Goal: Task Accomplishment & Management: Manage account settings

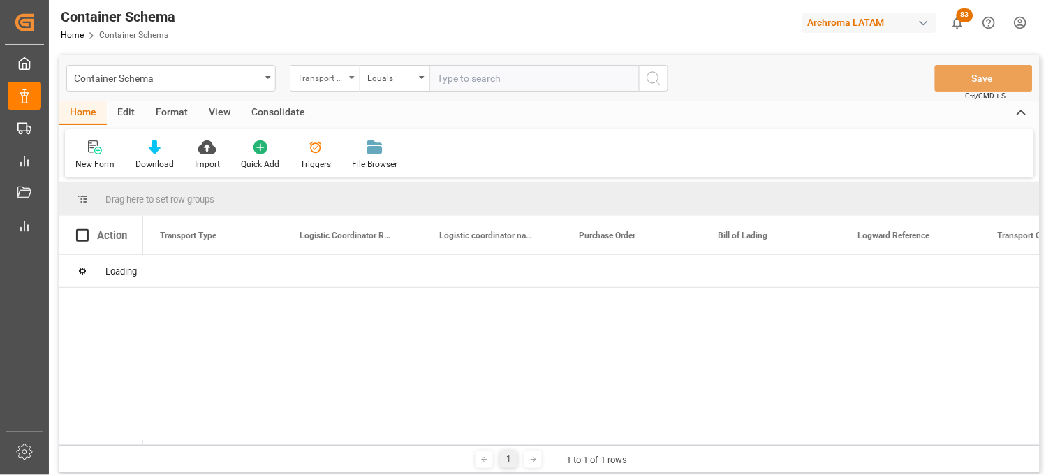
click at [351, 79] on div "Transport Type" at bounding box center [325, 78] width 70 height 27
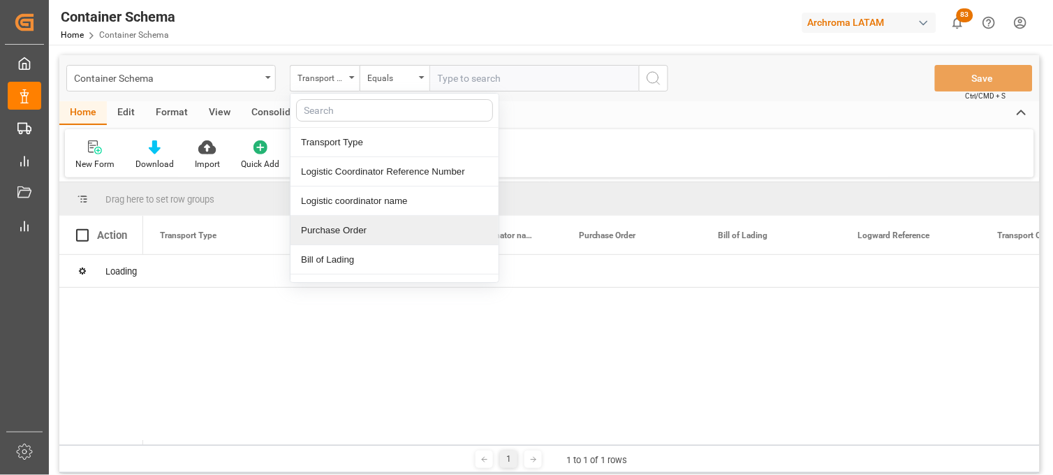
click at [353, 228] on div "Purchase Order" at bounding box center [395, 230] width 208 height 29
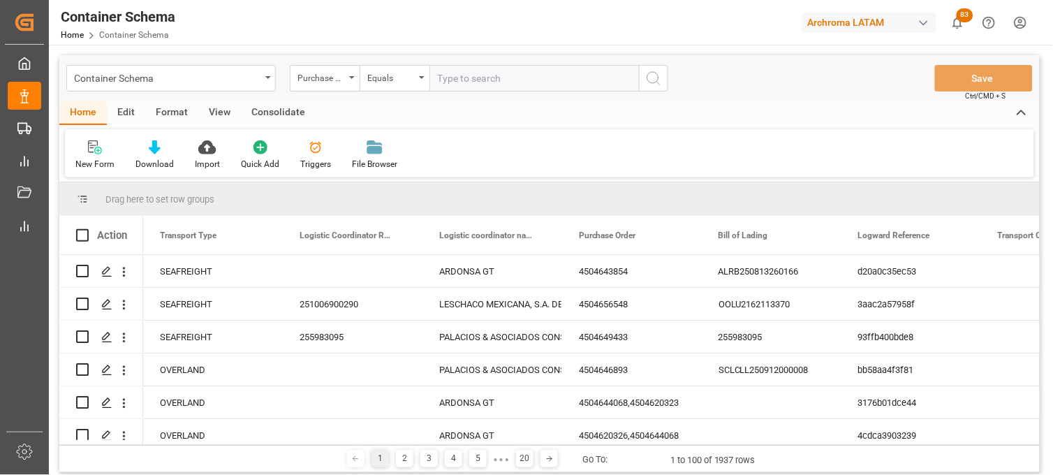
drag, startPoint x: 409, startPoint y: 82, endPoint x: 410, endPoint y: 91, distance: 9.2
click at [409, 85] on div "Equals" at bounding box center [395, 78] width 70 height 27
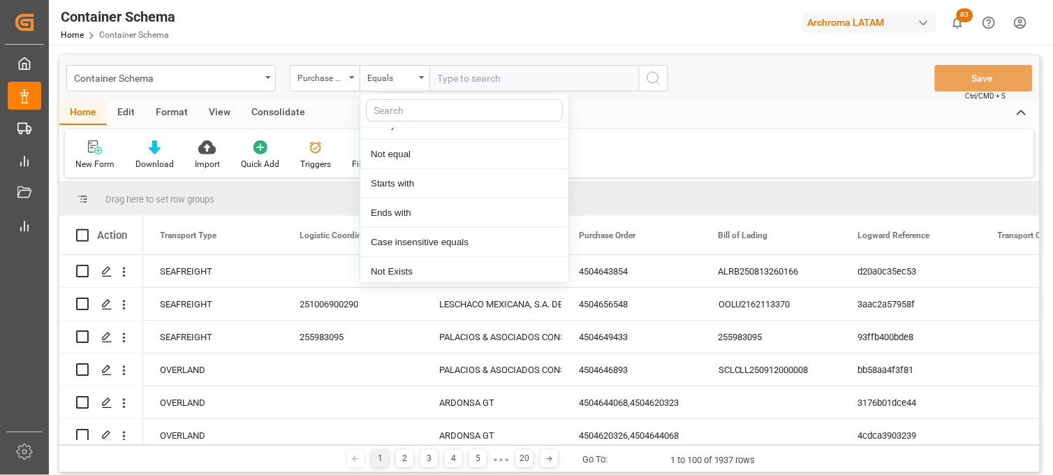
scroll to position [80, 0]
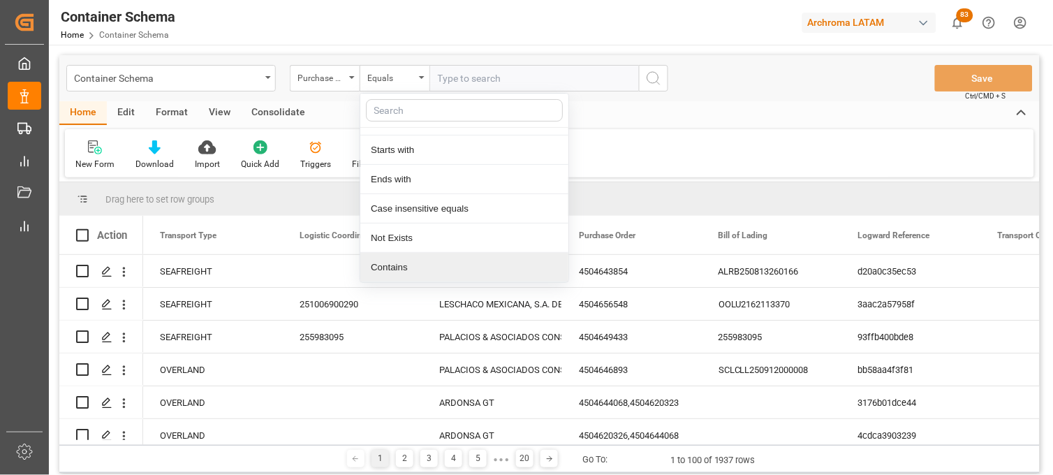
click at [397, 261] on div "Contains" at bounding box center [464, 267] width 208 height 29
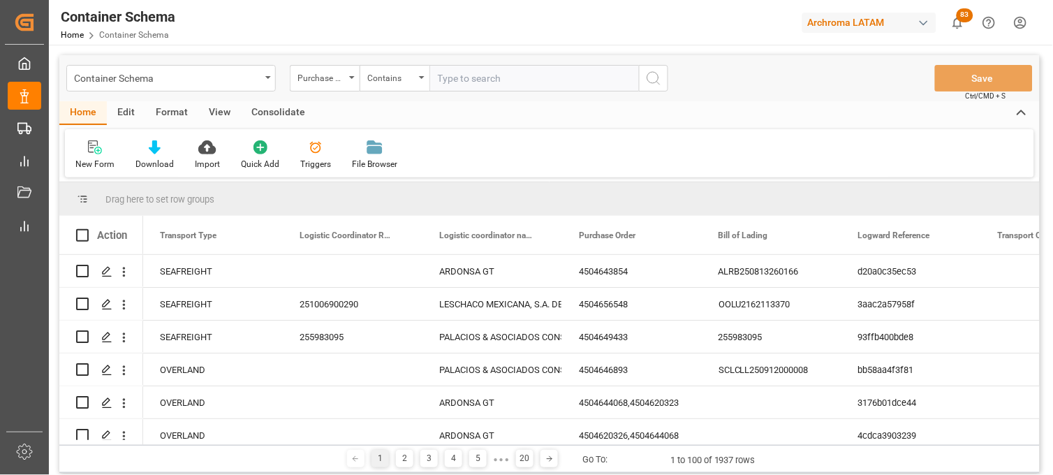
click at [444, 78] on input "text" at bounding box center [535, 78] width 210 height 27
paste input "4504656483,4504658083"
type input "4504656483,4504658083"
click at [652, 77] on icon "search button" at bounding box center [653, 78] width 17 height 17
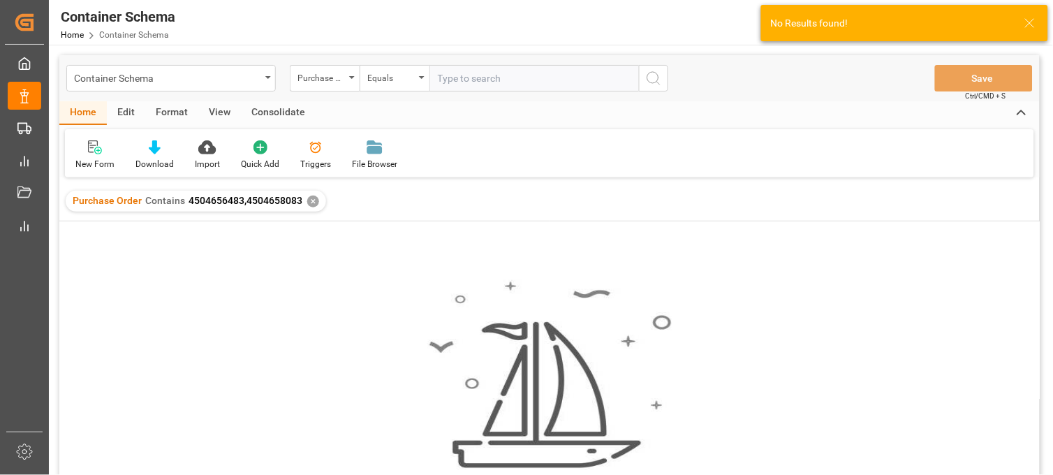
click at [309, 201] on div "✕" at bounding box center [313, 202] width 12 height 12
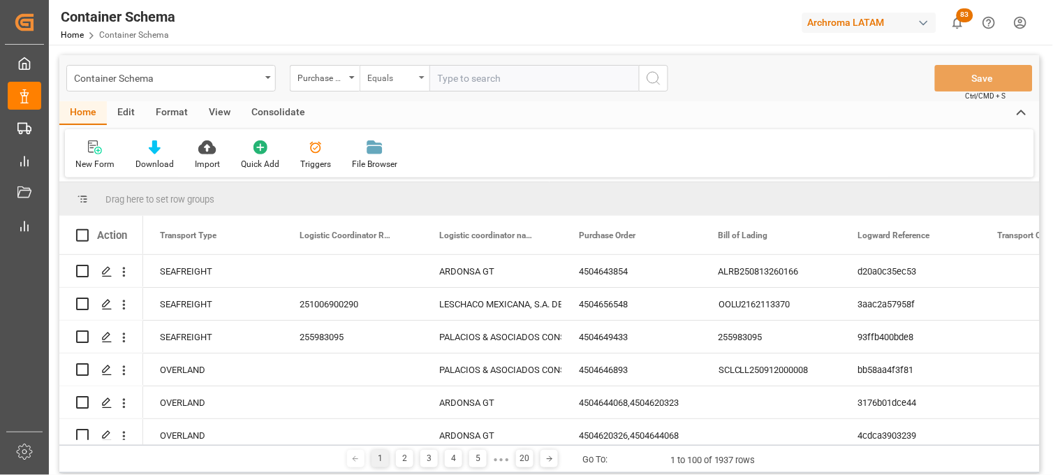
click at [400, 85] on div "Equals" at bounding box center [395, 78] width 70 height 27
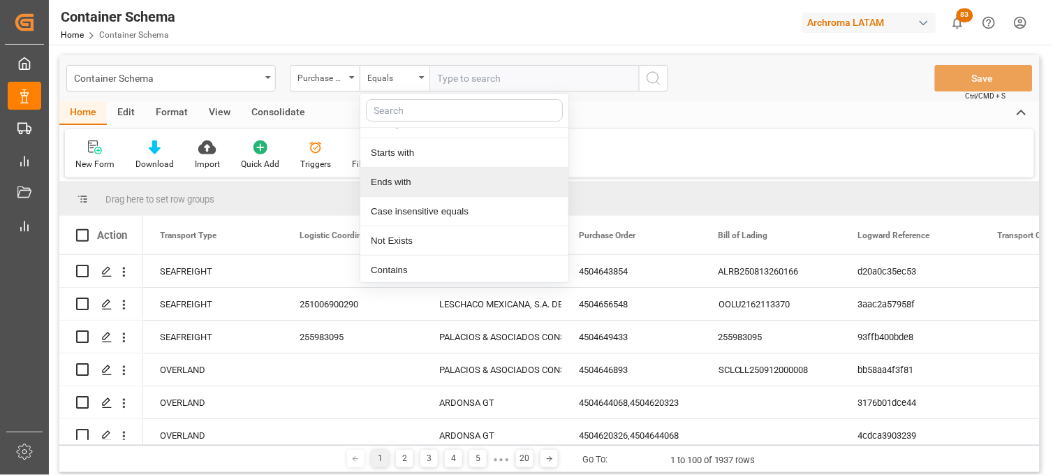
scroll to position [80, 0]
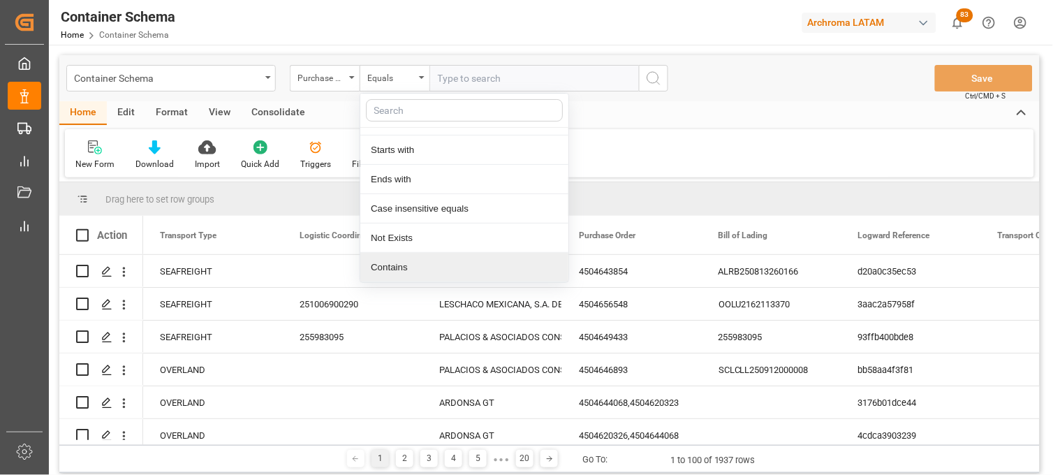
click at [392, 262] on div "Contains" at bounding box center [464, 267] width 208 height 29
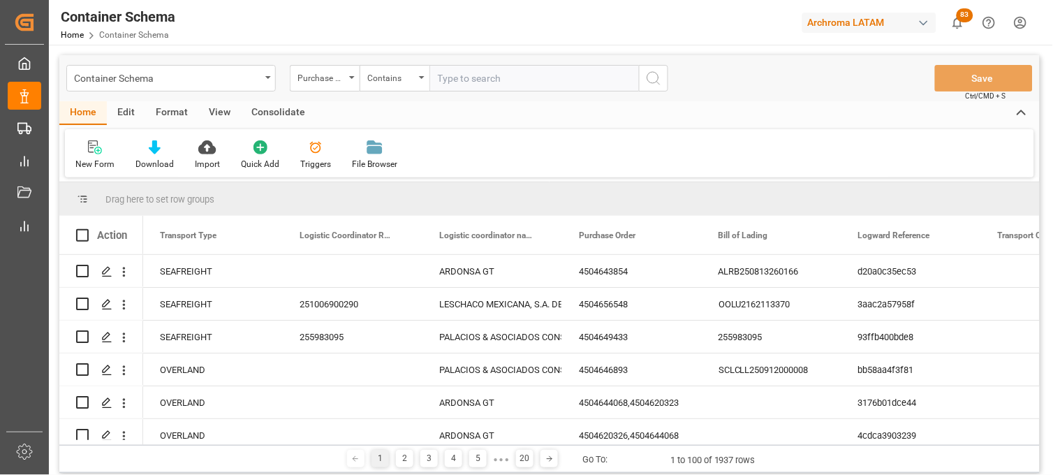
click at [437, 75] on input "text" at bounding box center [535, 78] width 210 height 27
paste input "4504656483,4504658083"
click at [492, 74] on input "4504656483,4504658083" at bounding box center [535, 78] width 210 height 27
click at [576, 75] on input "4504656483,4504658083" at bounding box center [535, 78] width 210 height 27
drag, startPoint x: 535, startPoint y: 74, endPoint x: 428, endPoint y: 77, distance: 106.9
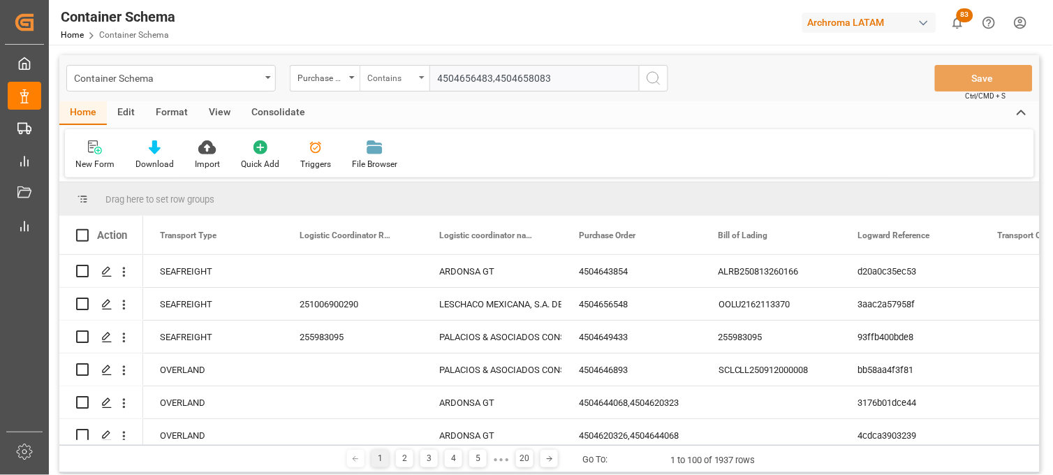
click at [428, 77] on div "Purchase Order Contains 4504656483,4504658083" at bounding box center [479, 78] width 379 height 27
click at [438, 79] on input "4504656483,4504658083" at bounding box center [535, 78] width 210 height 27
click at [490, 78] on input "4504656483,4504658083" at bounding box center [535, 78] width 210 height 27
click at [518, 78] on input "4504656483,4504658083" at bounding box center [535, 78] width 210 height 27
click at [543, 79] on input "4504656483,4504658083" at bounding box center [535, 78] width 210 height 27
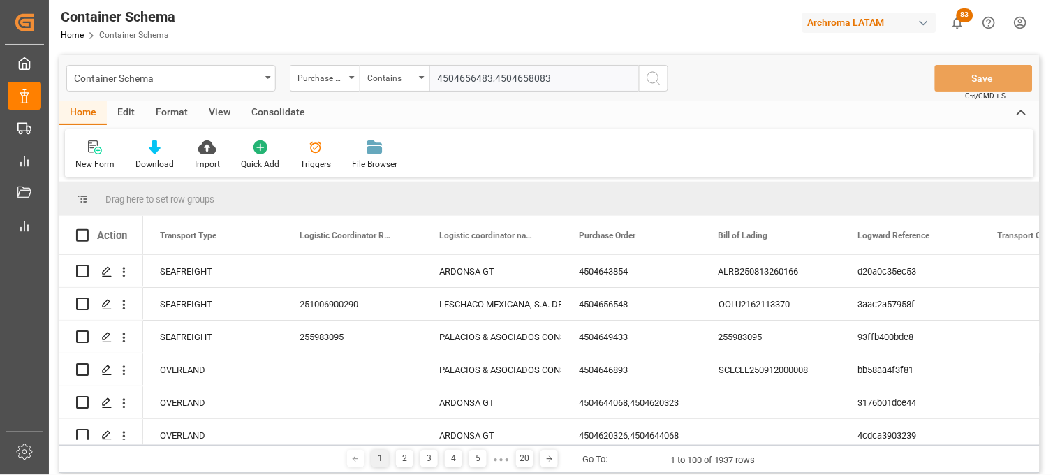
click at [564, 80] on input "4504656483,4504658083" at bounding box center [535, 78] width 210 height 27
drag, startPoint x: 569, startPoint y: 80, endPoint x: 434, endPoint y: 87, distance: 135.0
click at [434, 87] on input "4504656483,4504658083" at bounding box center [535, 78] width 210 height 27
type input "4504656483,4504658083"
click at [405, 77] on div "Contains" at bounding box center [390, 76] width 47 height 16
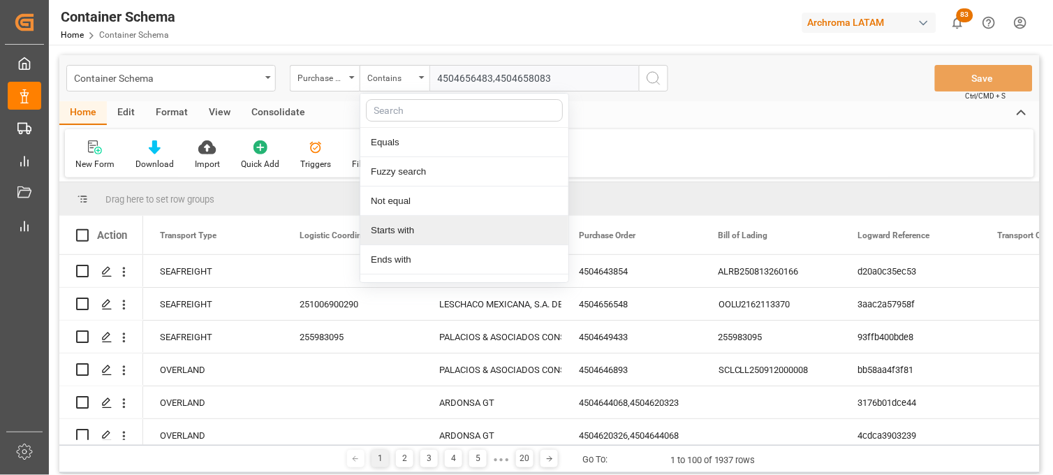
drag, startPoint x: 398, startPoint y: 224, endPoint x: 477, endPoint y: 119, distance: 131.2
click at [399, 224] on div "Starts with" at bounding box center [464, 230] width 208 height 29
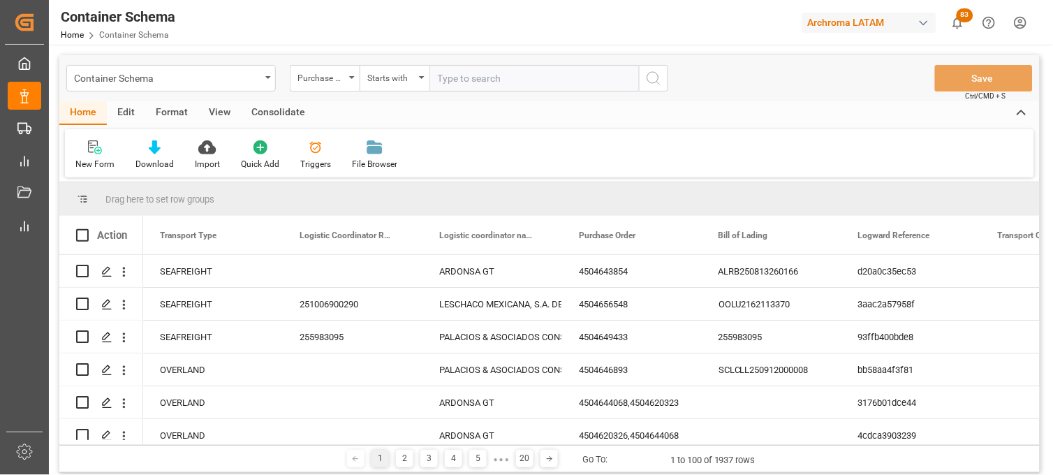
click at [452, 81] on input "text" at bounding box center [535, 78] width 210 height 27
paste input "4504656483,4504658083"
type input "4504656483,4504658083"
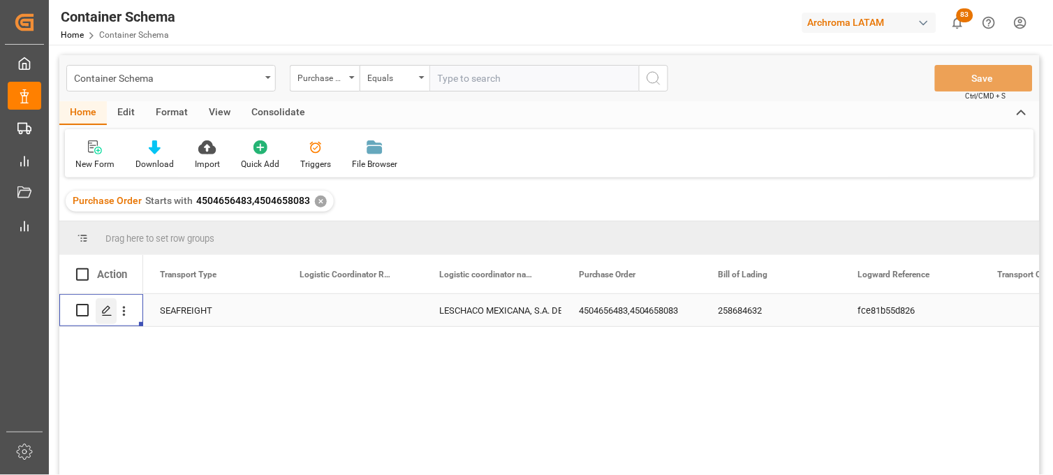
click at [107, 315] on line "Press SPACE to select this row." at bounding box center [107, 315] width 8 height 0
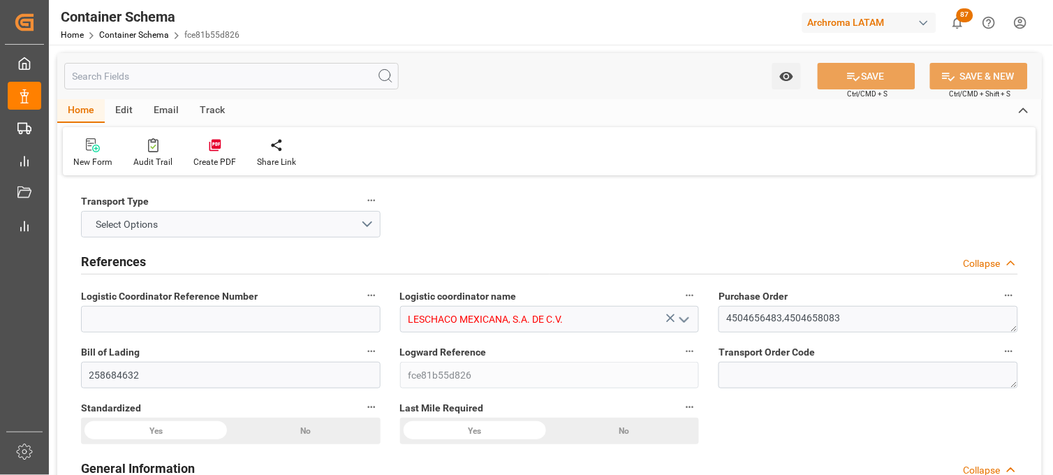
type input "LESCHACO MEXICANA, S.A. DE C.V."
type textarea "4504656483,4504658083"
type input "258684632"
type input "fce81b55d826"
type input "On time"
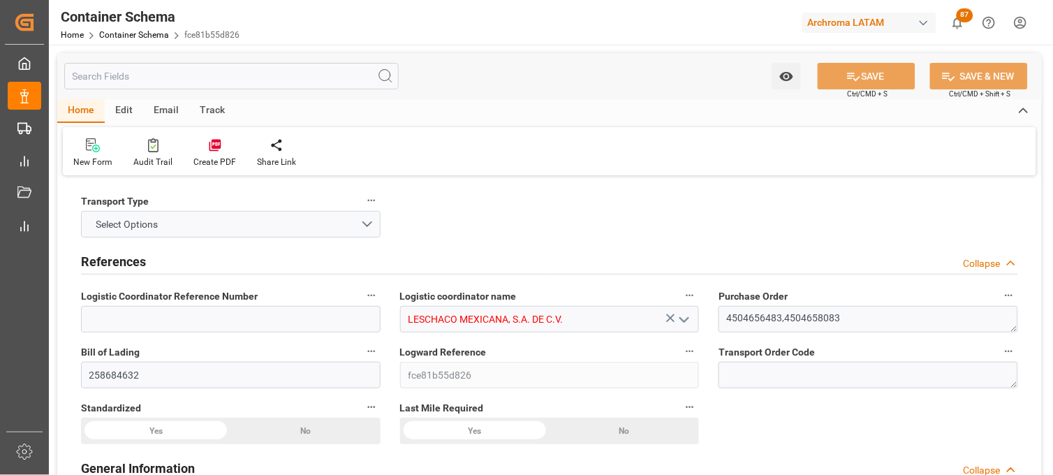
type input "[PERSON_NAME]"
type input "TAIXING JINYUN DYESTUFF CO.,LTD"
type input "Document Sent"
type input "MANZANILLO"
type input "TEXTIL"
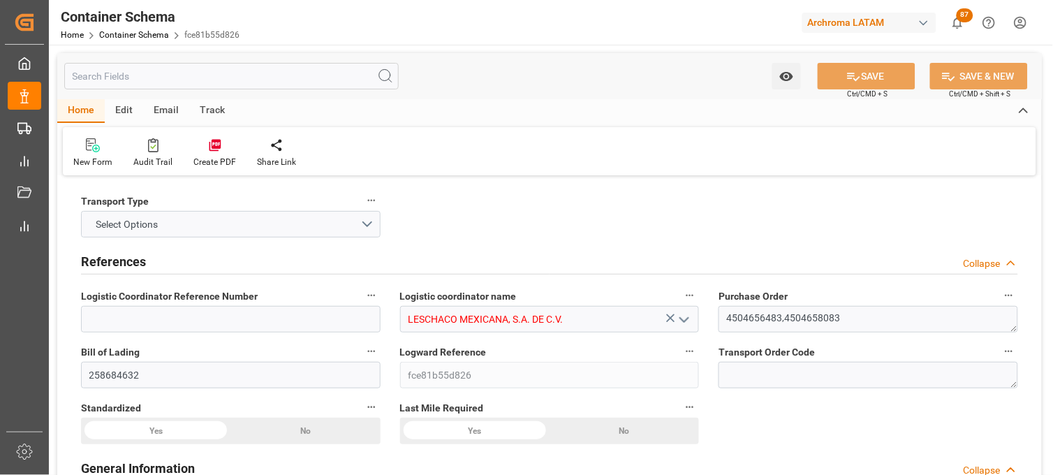
type textarea "BOX"
type input "218 BOX"
type input "ALMACÉN ATOTONILQUILLO"
type textarea "CARRETERA [GEOGRAPHIC_DATA] OCOTLAN ATOTONILQUILLO, [GEOGRAPHIC_DATA], [GEOGRAP…"
type input "MASTER"
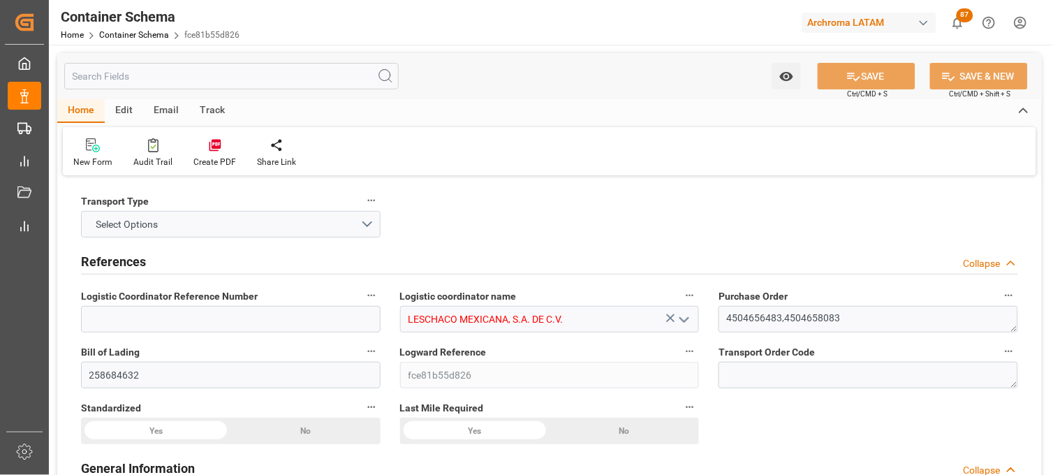
type input "DPU"
type input "Truck"
type input "Sea Ship"
type input "Truck"
type input "FCL"
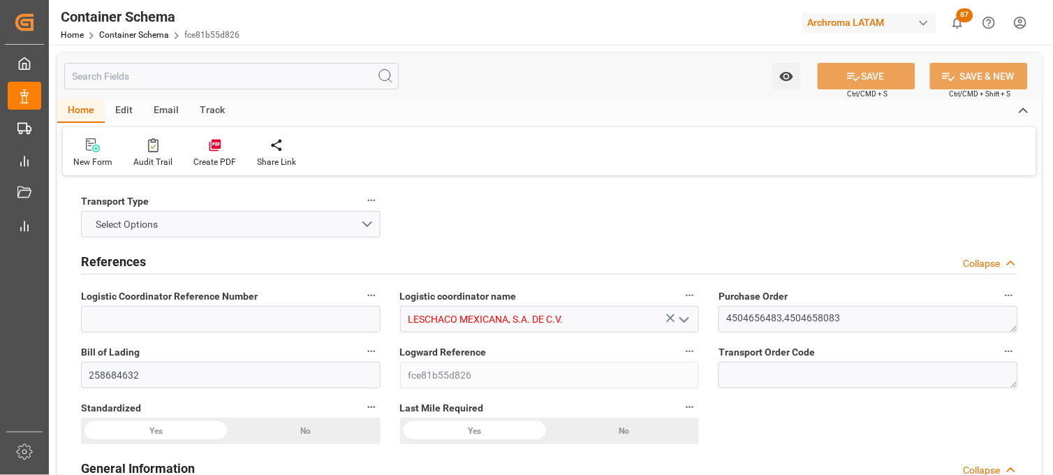
type input "MRSU6603630"
type input "MAEU"
type input "Shanghai Pt"
type input "Manzanillo"
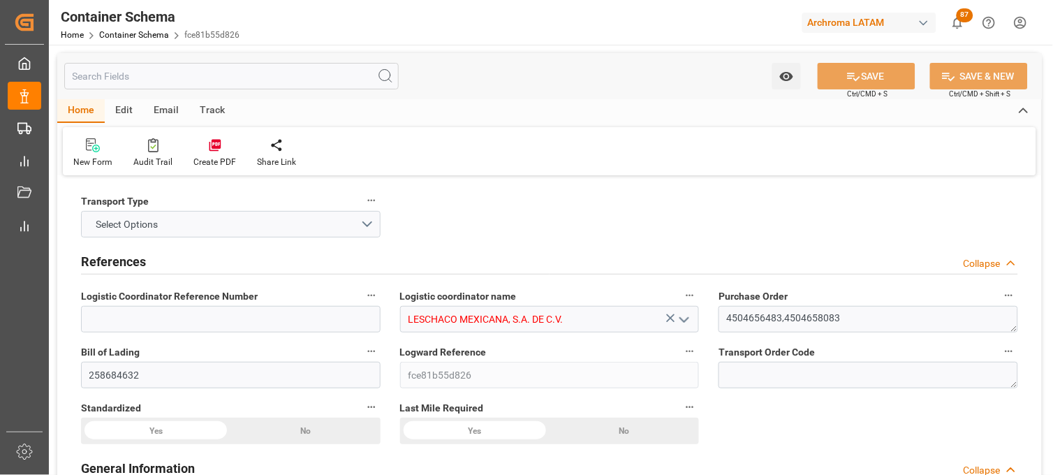
type input "Manzanillo"
type input "MAERSK EUREKA"
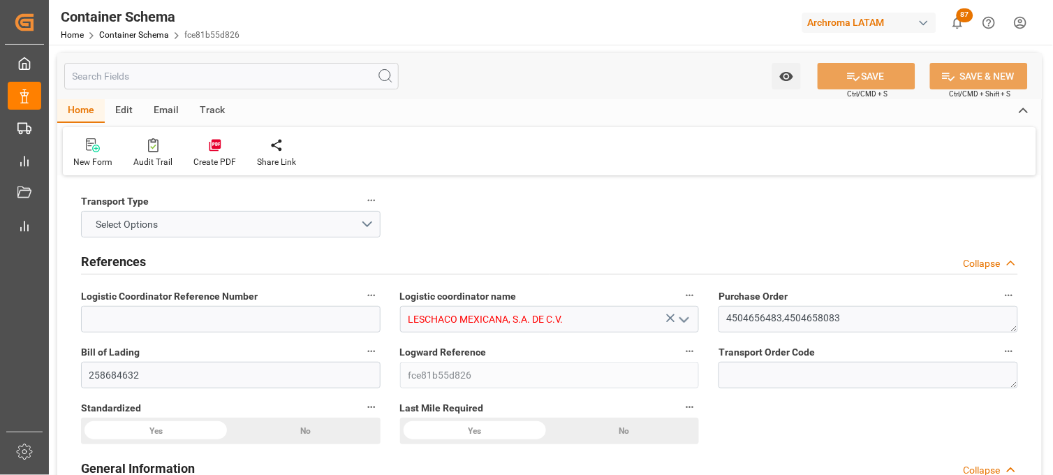
type input "536E"
type input "10"
type input "7"
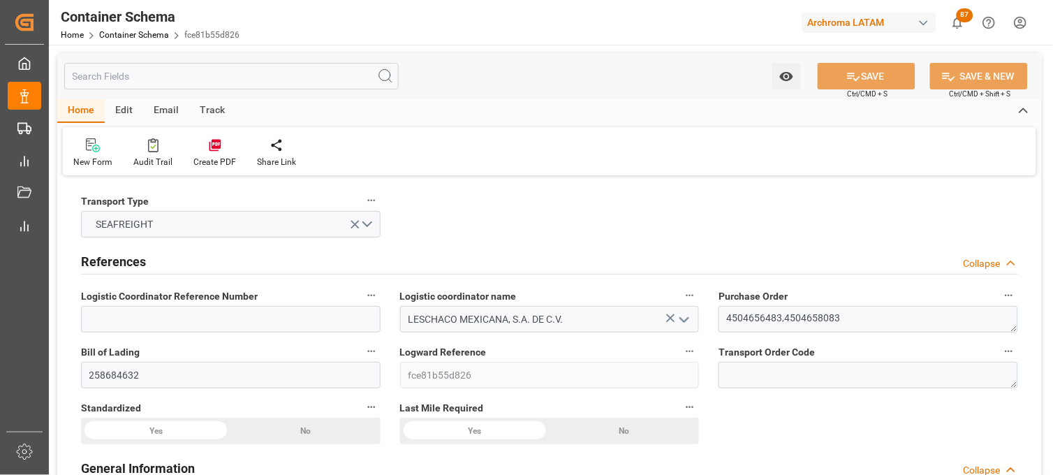
type input "2"
type input "218"
type input "5450"
type input "5864.2"
type input "Maersk"
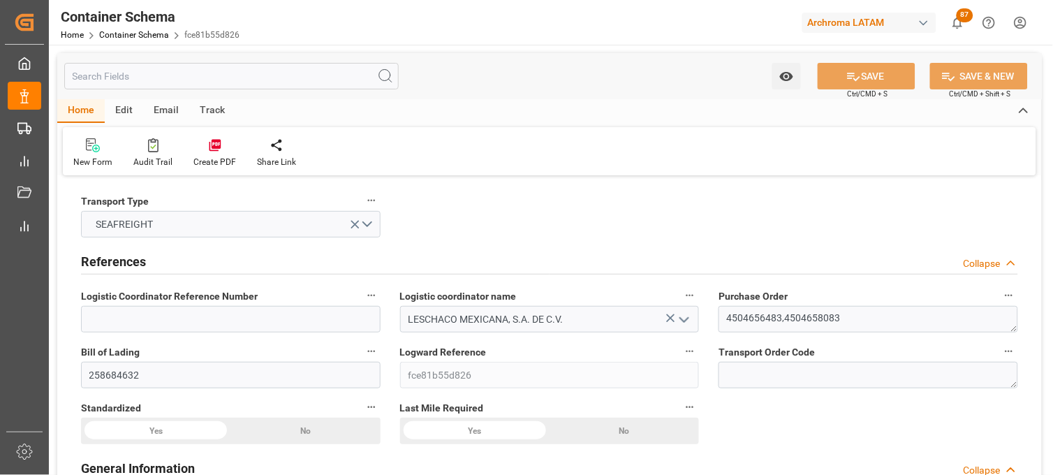
type input "Maersk Line AS"
type input "CNSHG"
type input "MXZLO"
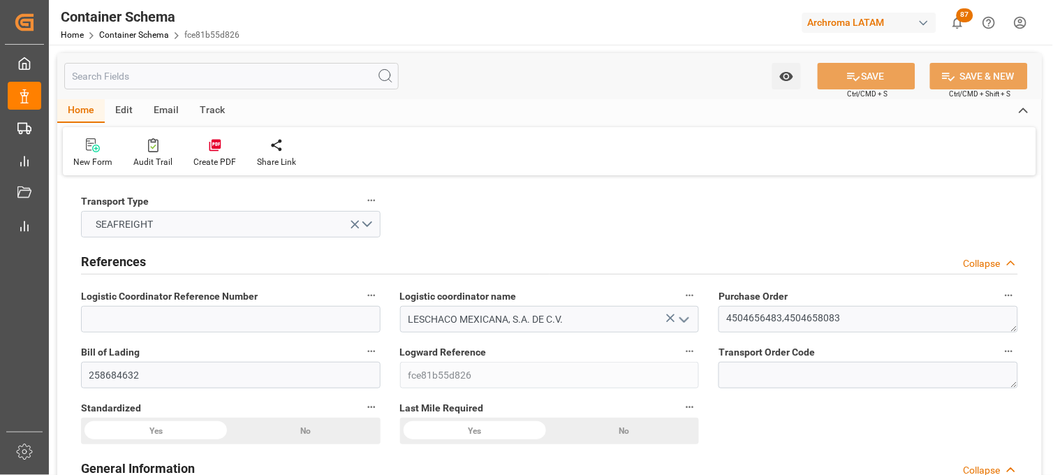
type input "MXZLO"
type input "9501239"
type input "[DATE] 17:00"
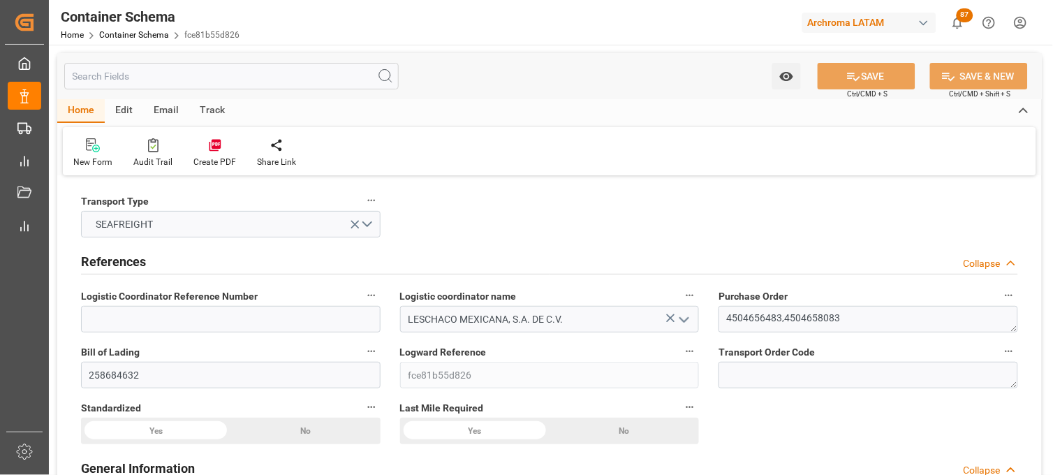
type input "[DATE]"
type input "[DATE] 17:15"
type input "[DATE] 10:46"
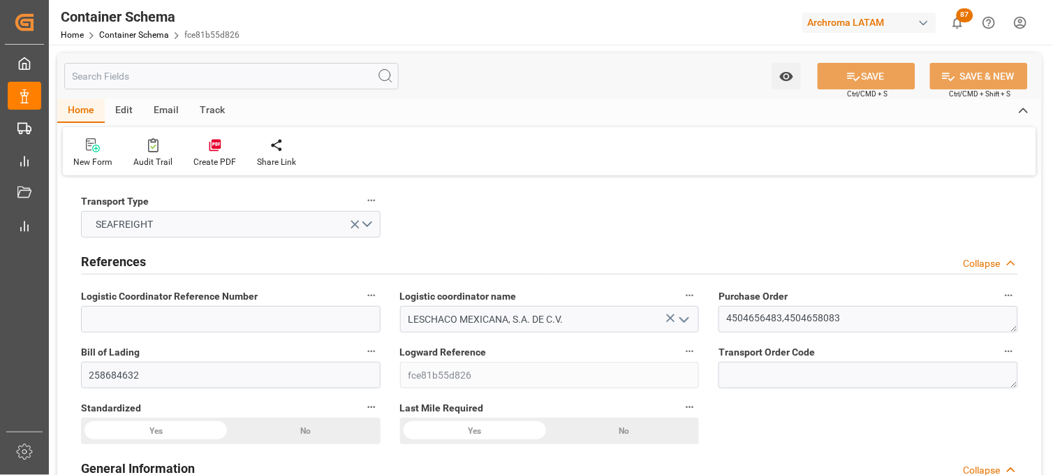
type input "[DATE] 00:00"
type input "[DATE] 17:30"
type input "[DATE] 00:00"
click at [764, 317] on textarea "4504656483,4504658083" at bounding box center [869, 319] width 300 height 27
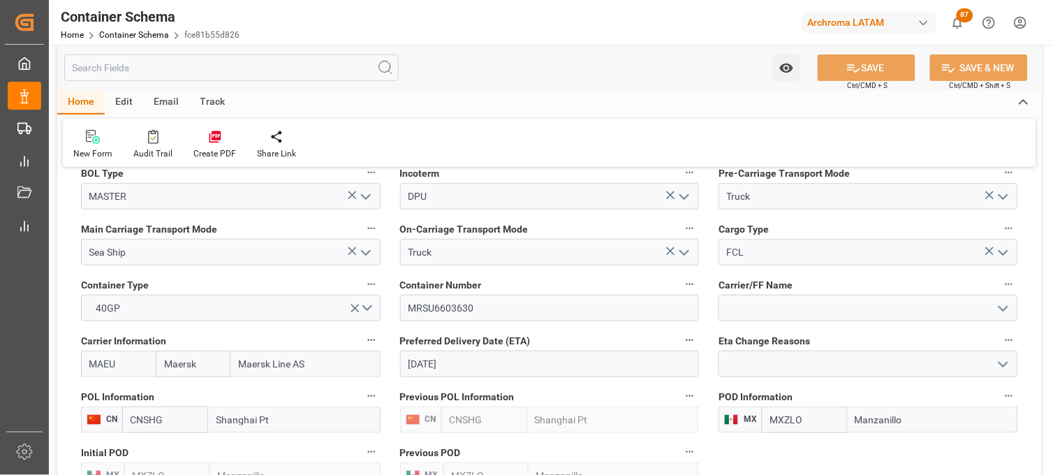
scroll to position [1319, 0]
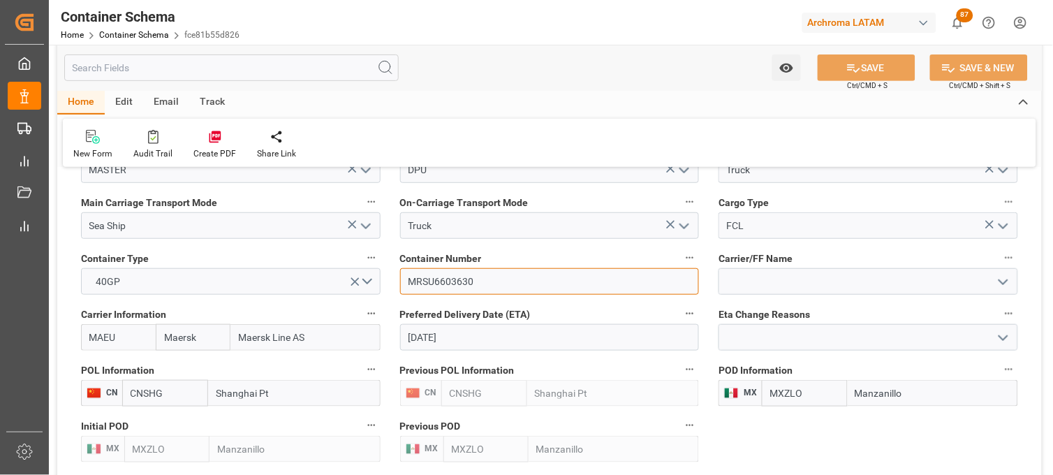
click at [462, 284] on input "MRSU6603630" at bounding box center [550, 281] width 300 height 27
click at [457, 285] on input "MRSU6603630" at bounding box center [550, 281] width 300 height 27
paste input
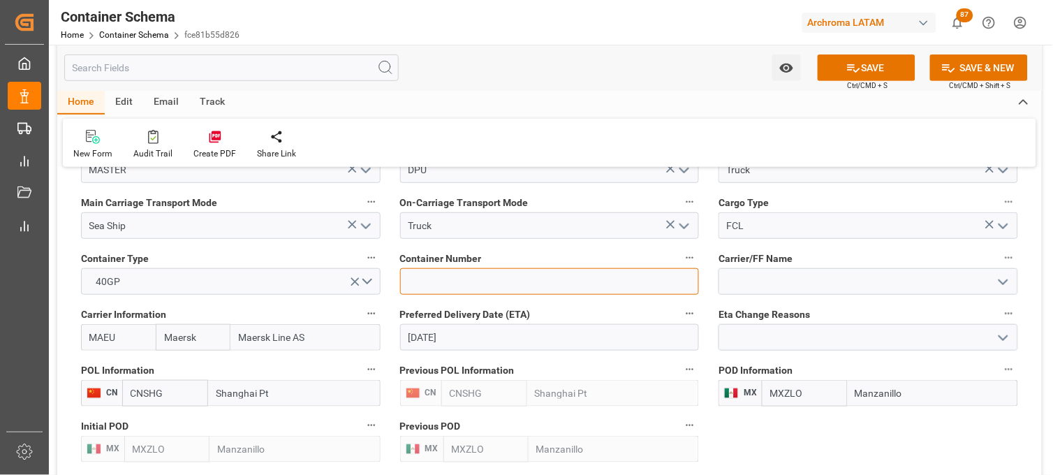
paste input
click at [427, 281] on input at bounding box center [550, 281] width 300 height 27
click at [422, 277] on input at bounding box center [550, 281] width 300 height 27
type input "MRKU7439703"
click at [444, 281] on input "MRKU7439703" at bounding box center [550, 281] width 300 height 27
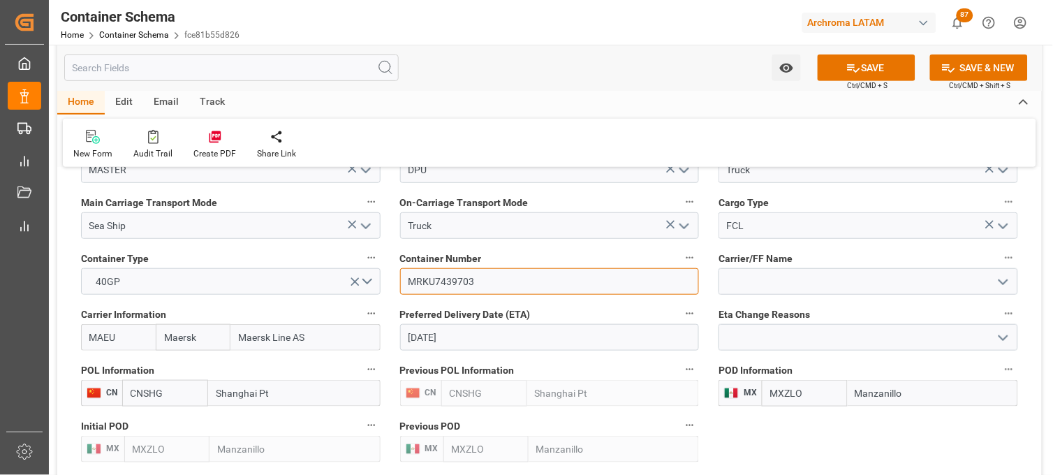
click at [477, 281] on input "MRKU7439703" at bounding box center [550, 281] width 300 height 27
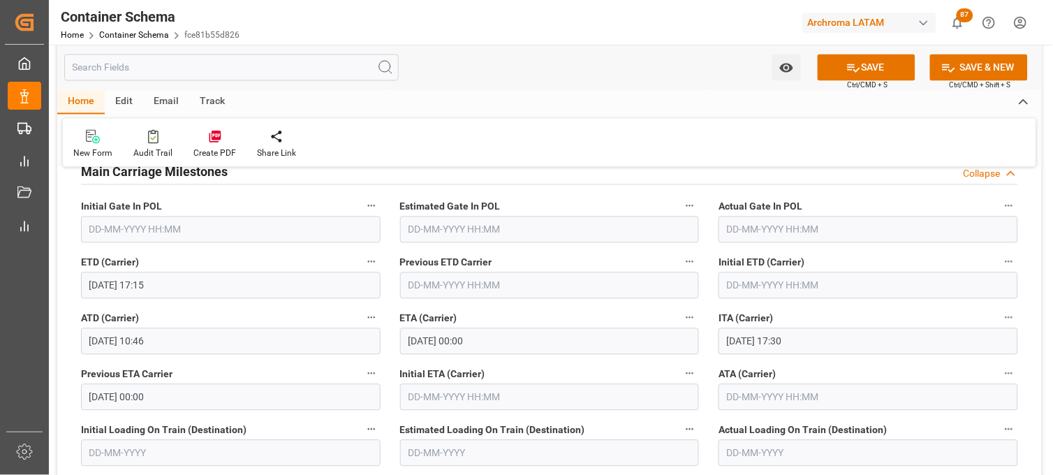
scroll to position [1785, 0]
click at [833, 66] on button "SAVE" at bounding box center [867, 67] width 98 height 27
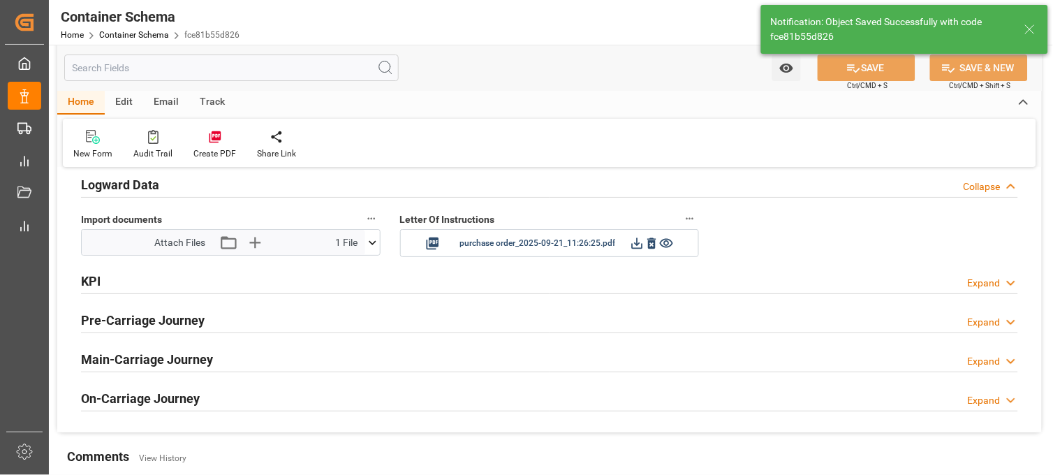
scroll to position [2328, 0]
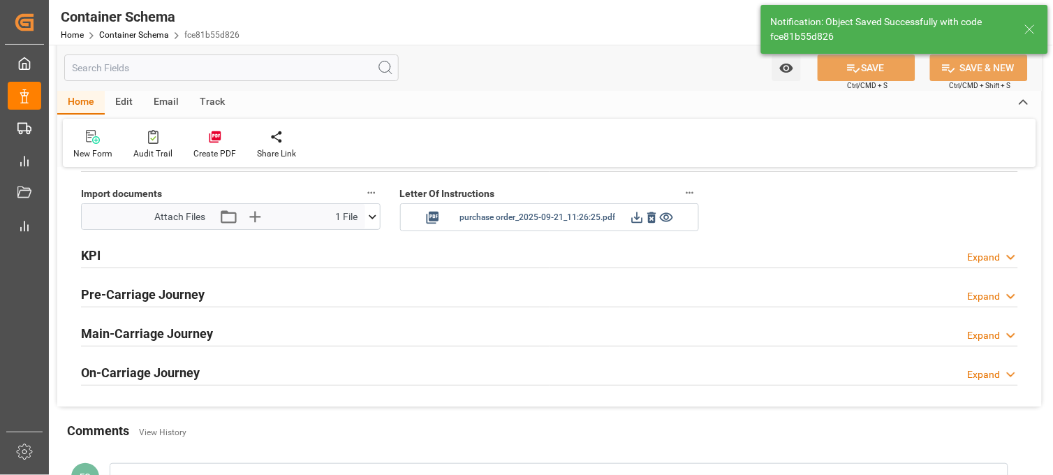
click at [652, 219] on icon at bounding box center [652, 217] width 15 height 15
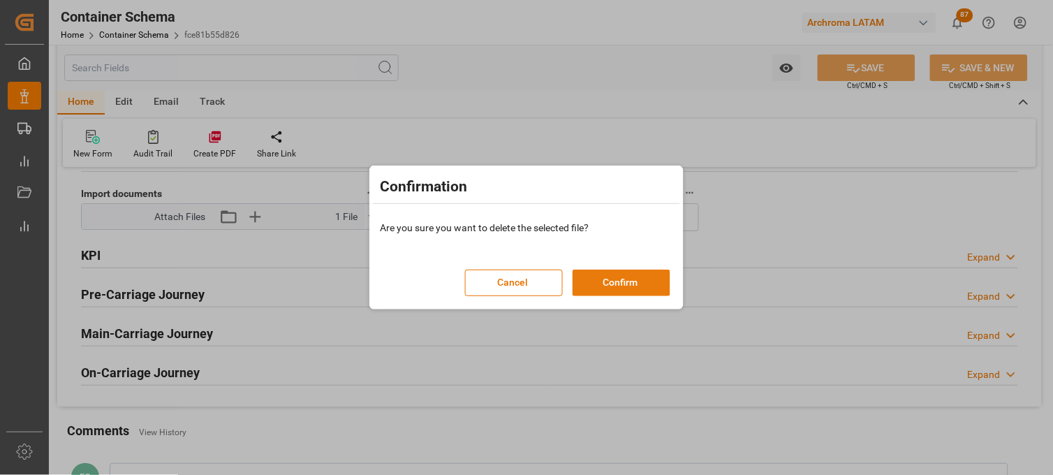
click at [613, 279] on button "Confirm" at bounding box center [622, 283] width 98 height 27
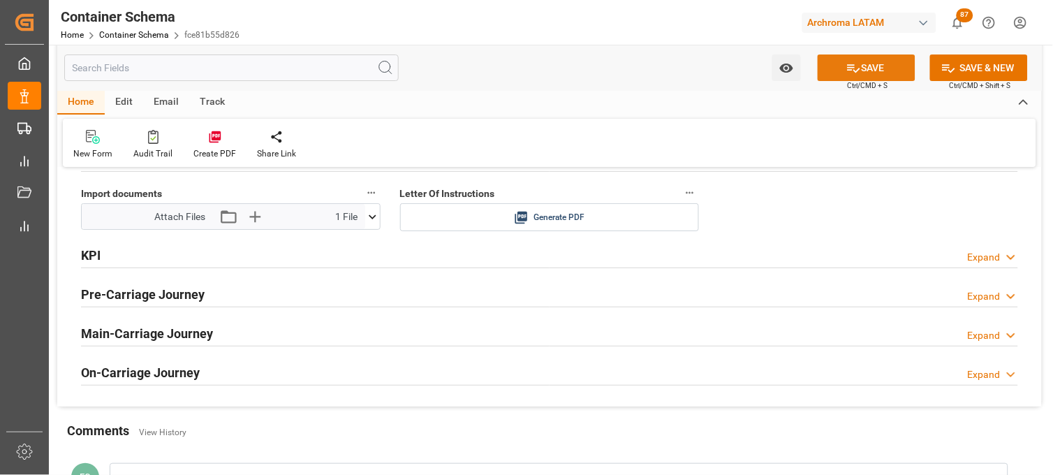
click at [847, 68] on icon at bounding box center [854, 68] width 15 height 15
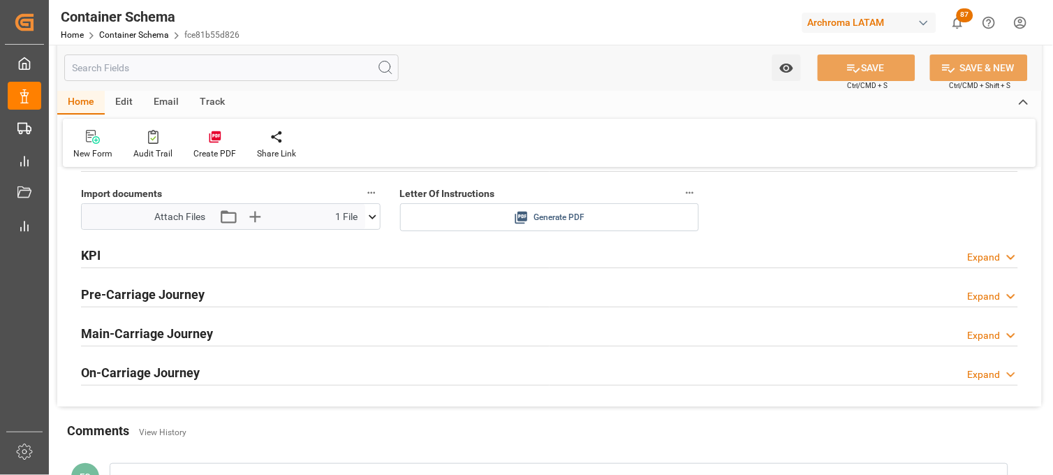
click at [522, 215] on icon at bounding box center [521, 217] width 15 height 15
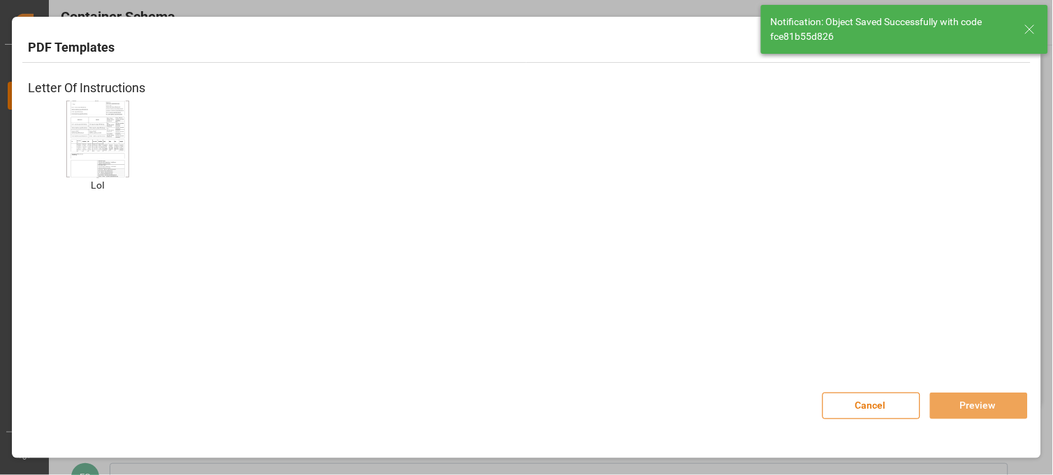
click at [99, 142] on img at bounding box center [98, 138] width 56 height 79
click at [955, 412] on button "Preview" at bounding box center [979, 406] width 98 height 27
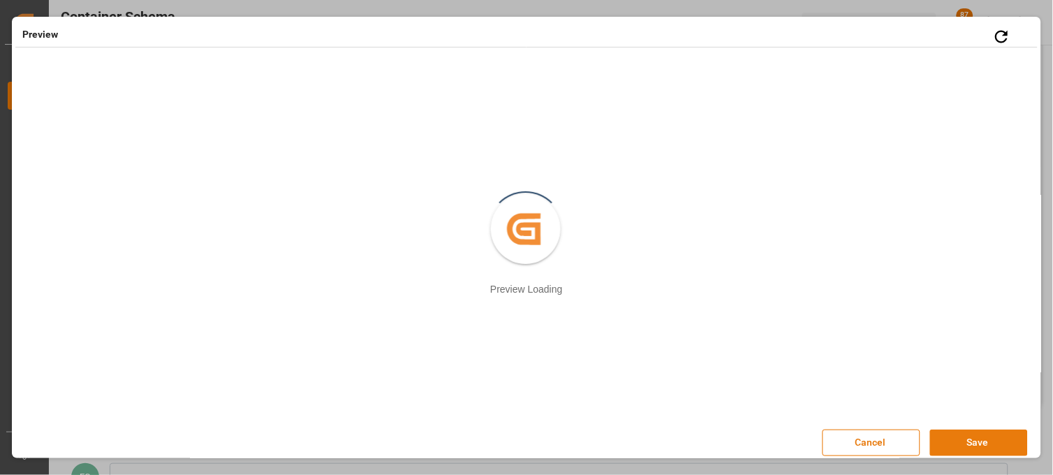
drag, startPoint x: 986, startPoint y: 450, endPoint x: 958, endPoint y: 408, distance: 50.0
click at [985, 450] on button "Save" at bounding box center [979, 443] width 98 height 27
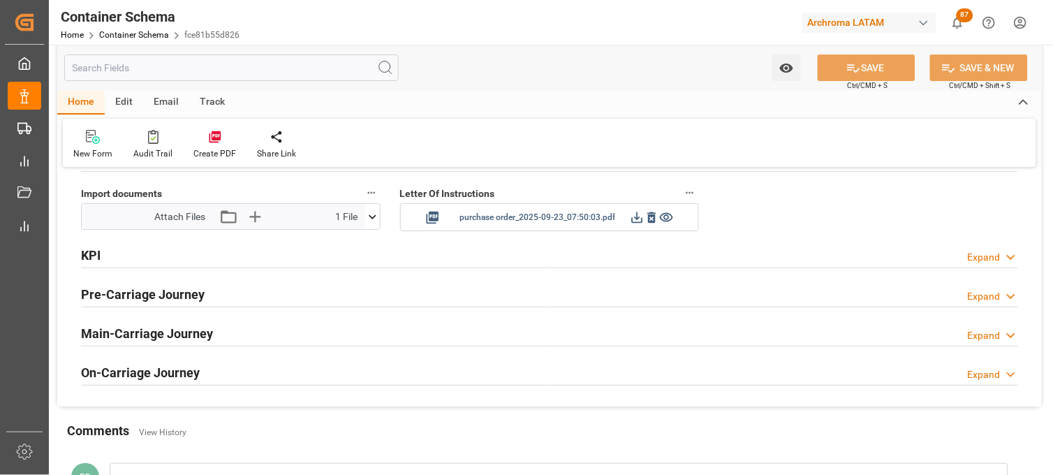
click at [636, 217] on icon at bounding box center [637, 217] width 15 height 15
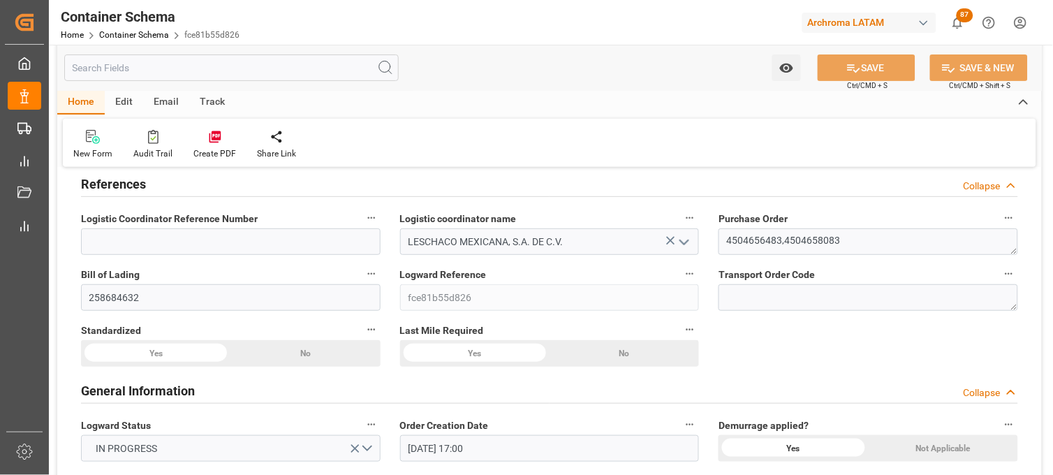
scroll to position [0, 0]
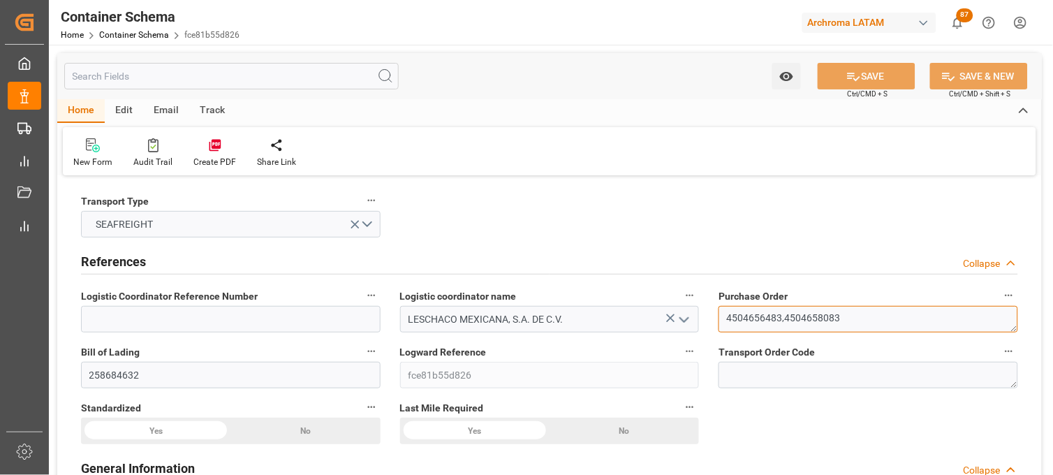
drag, startPoint x: 778, startPoint y: 317, endPoint x: 717, endPoint y: 316, distance: 61.5
click at [717, 316] on div "Purchase Order 4504656483,4504658083" at bounding box center [868, 309] width 319 height 56
click at [120, 33] on link "Container Schema" at bounding box center [134, 35] width 70 height 10
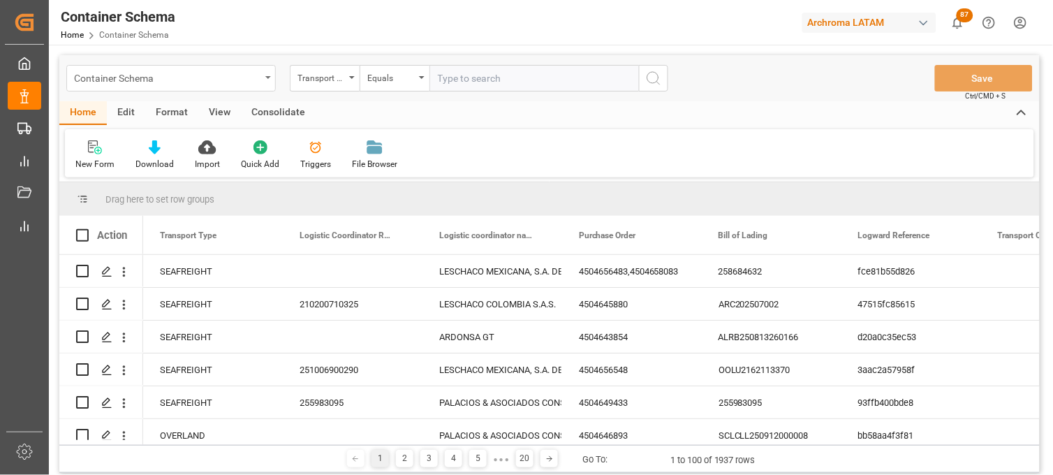
click at [270, 78] on icon "open menu" at bounding box center [268, 77] width 6 height 3
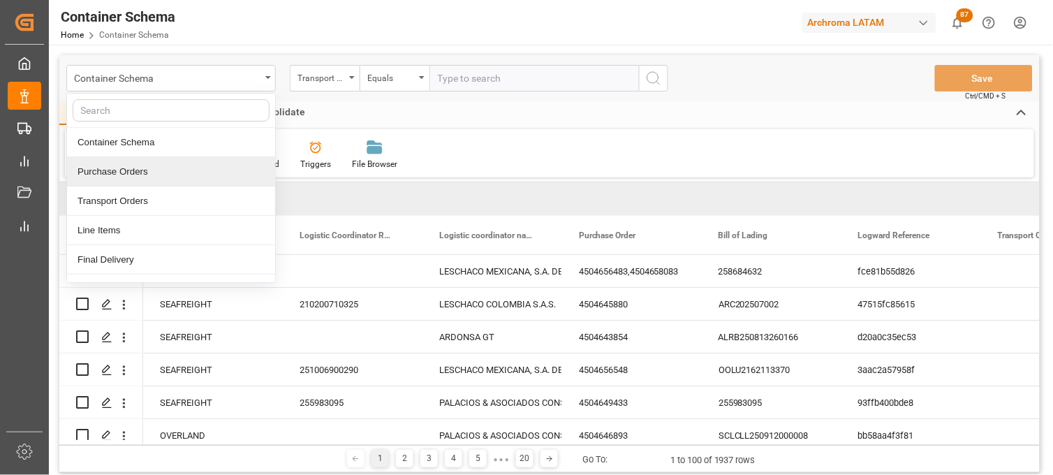
drag, startPoint x: 151, startPoint y: 172, endPoint x: 221, endPoint y: 137, distance: 78.1
click at [152, 172] on div "Purchase Orders" at bounding box center [171, 171] width 208 height 29
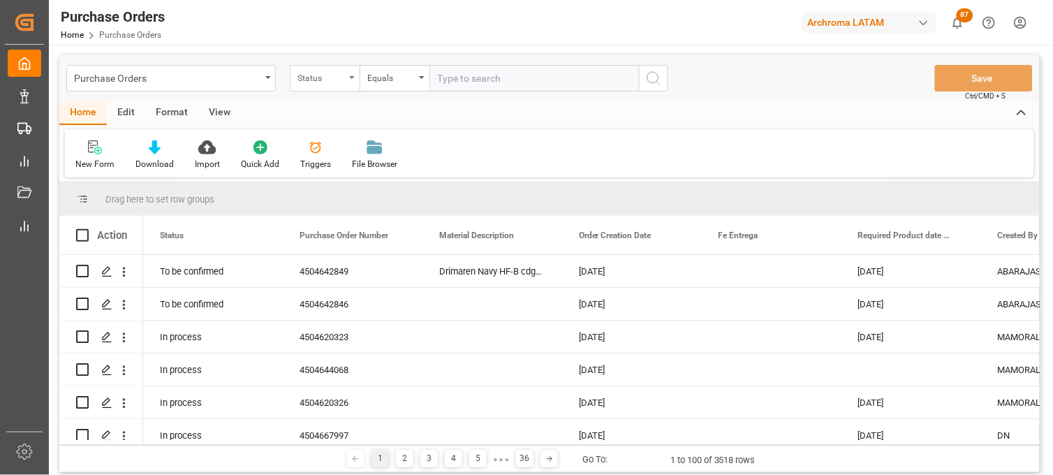
click at [346, 82] on div "Status" at bounding box center [325, 78] width 70 height 27
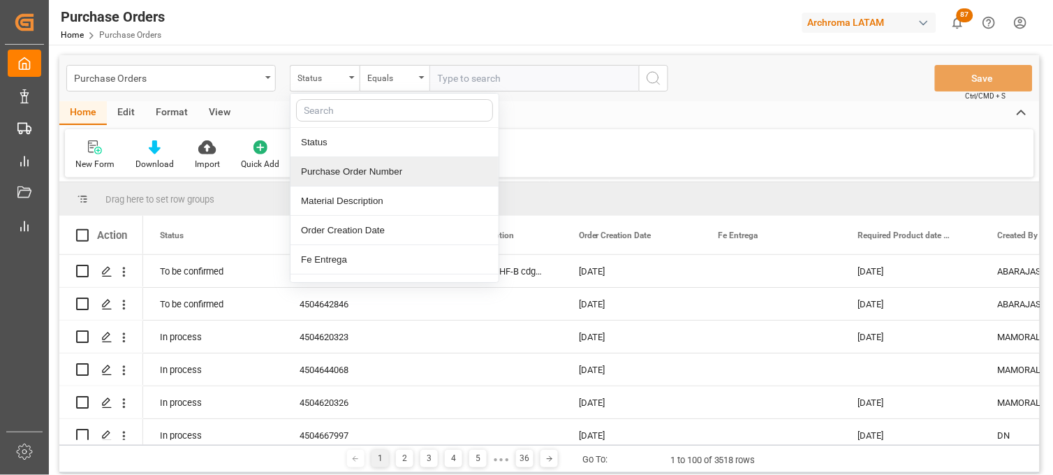
click at [325, 177] on div "Purchase Order Number" at bounding box center [395, 171] width 208 height 29
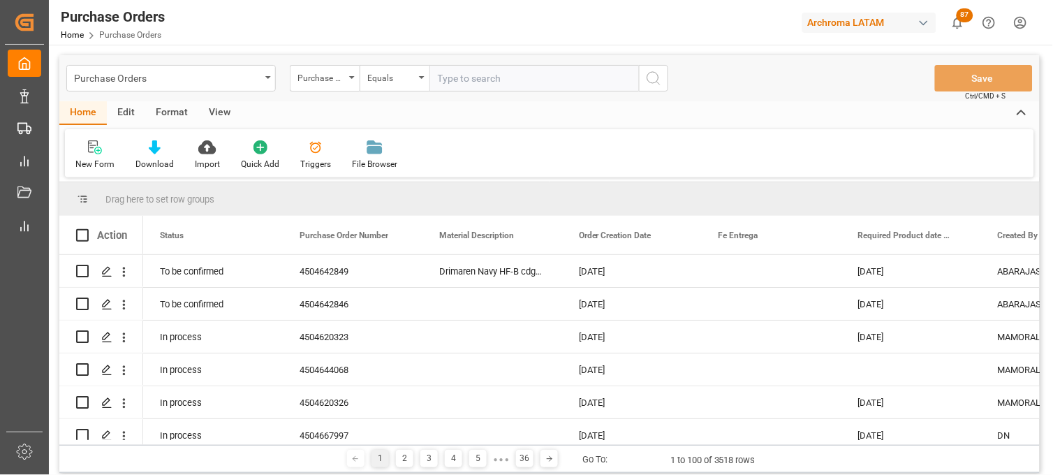
click at [453, 82] on input "text" at bounding box center [535, 78] width 210 height 27
paste input "4504656483"
type input "4504656483"
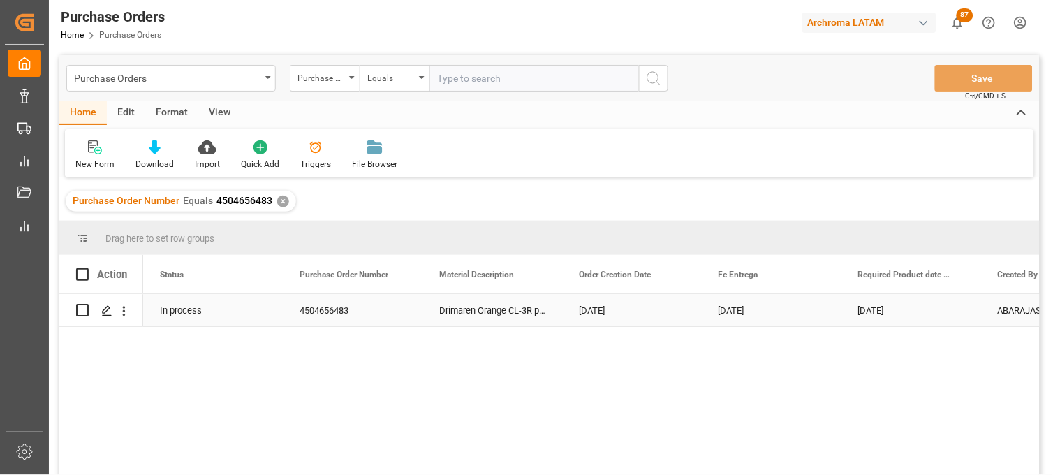
click at [624, 324] on div "[DATE]" at bounding box center [632, 310] width 140 height 32
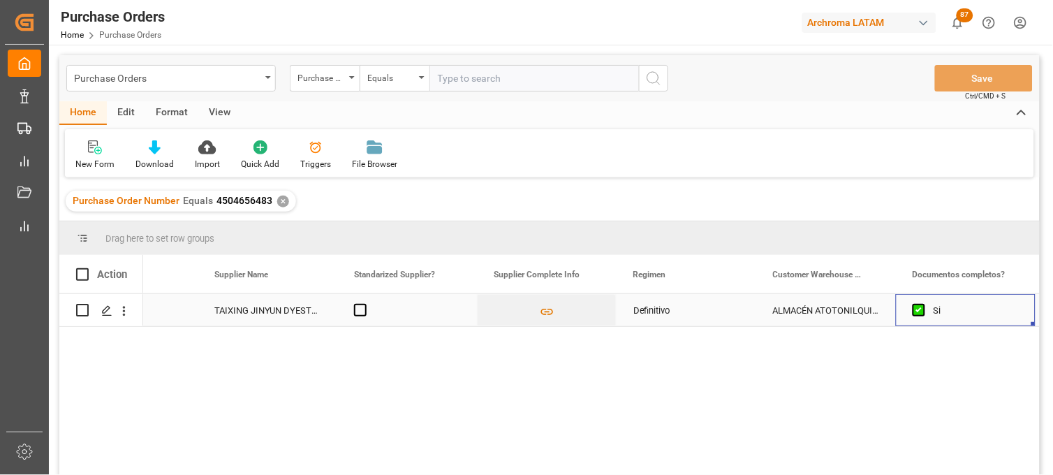
scroll to position [0, 2181]
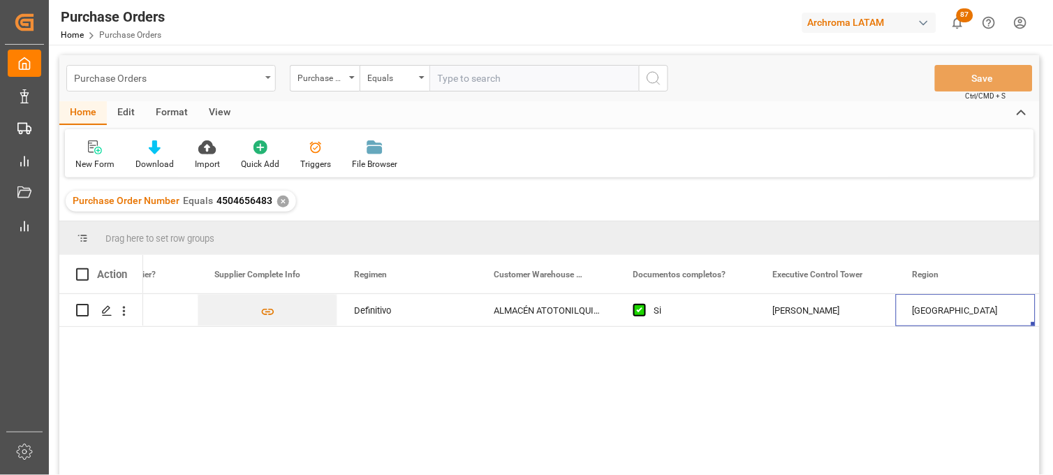
click at [224, 81] on div "Purchase Orders" at bounding box center [167, 76] width 186 height 17
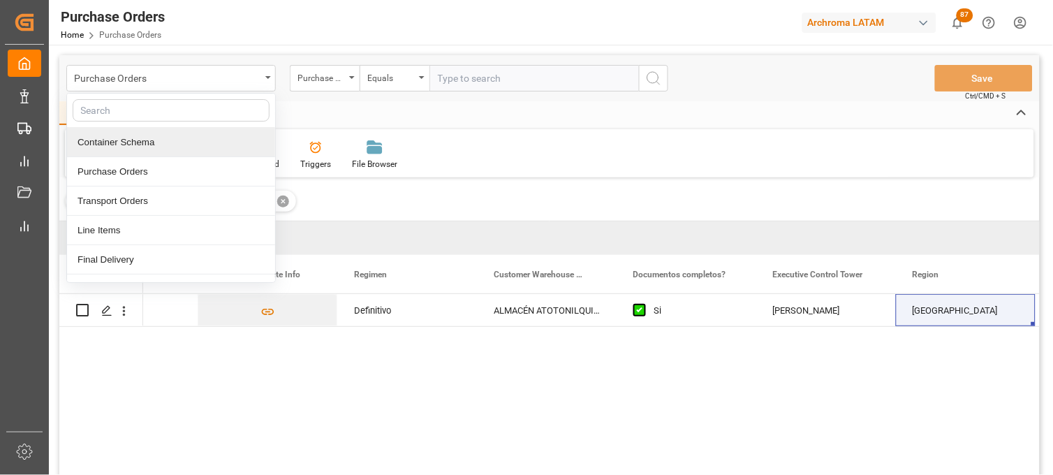
click at [196, 149] on div "Container Schema" at bounding box center [171, 142] width 208 height 29
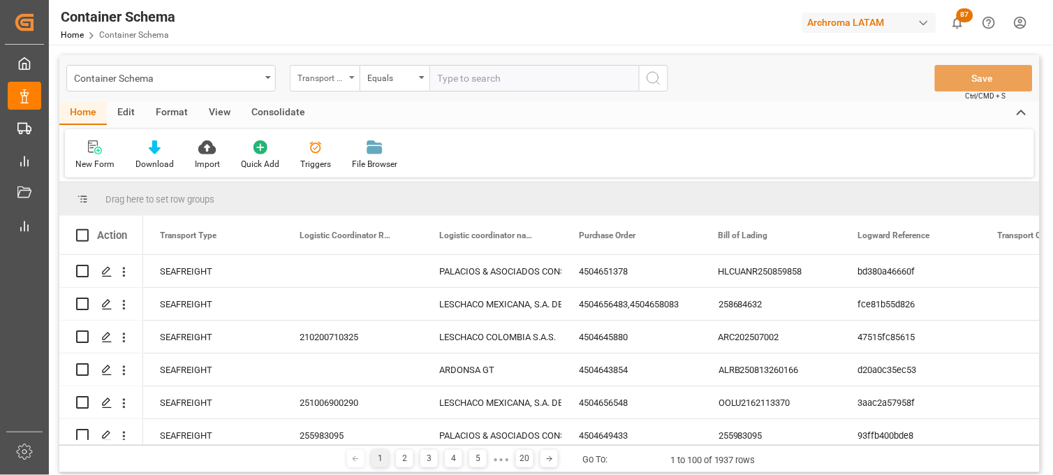
click at [346, 82] on div "Transport Type" at bounding box center [325, 78] width 70 height 27
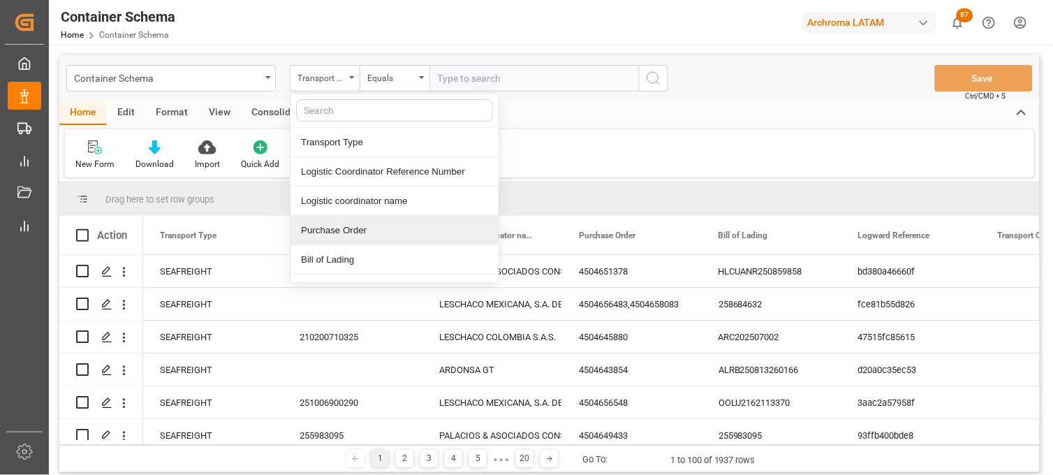
drag, startPoint x: 340, startPoint y: 229, endPoint x: 409, endPoint y: 119, distance: 129.9
click at [343, 228] on div "Purchase Order" at bounding box center [395, 230] width 208 height 29
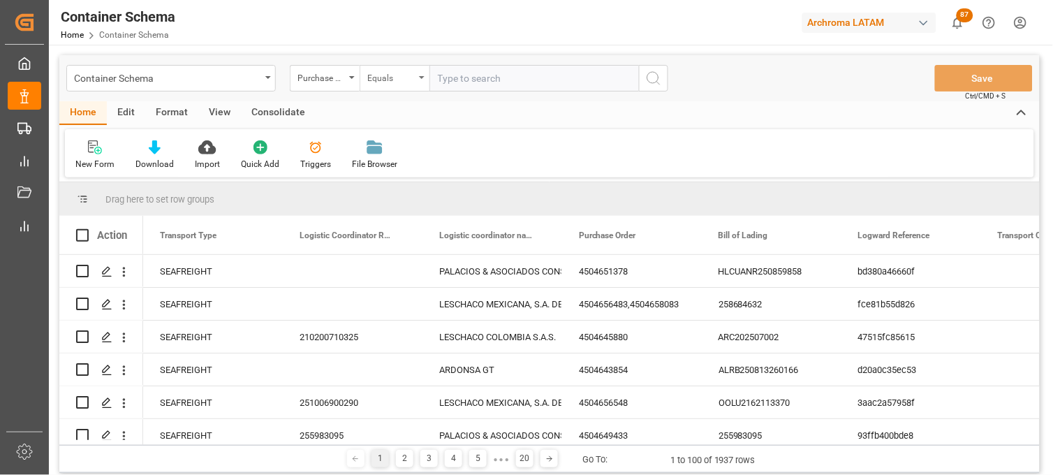
click at [424, 82] on div "Equals" at bounding box center [395, 78] width 70 height 27
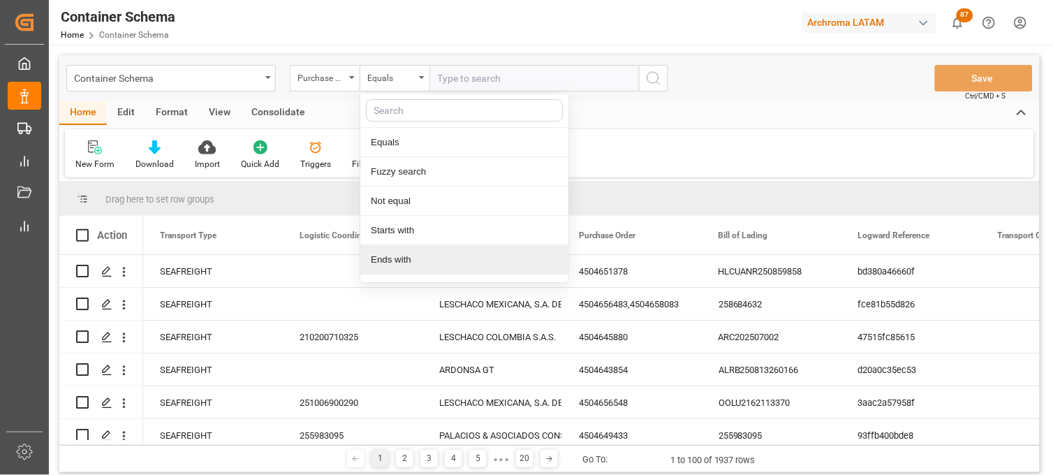
click at [416, 261] on div "Ends with" at bounding box center [464, 259] width 208 height 29
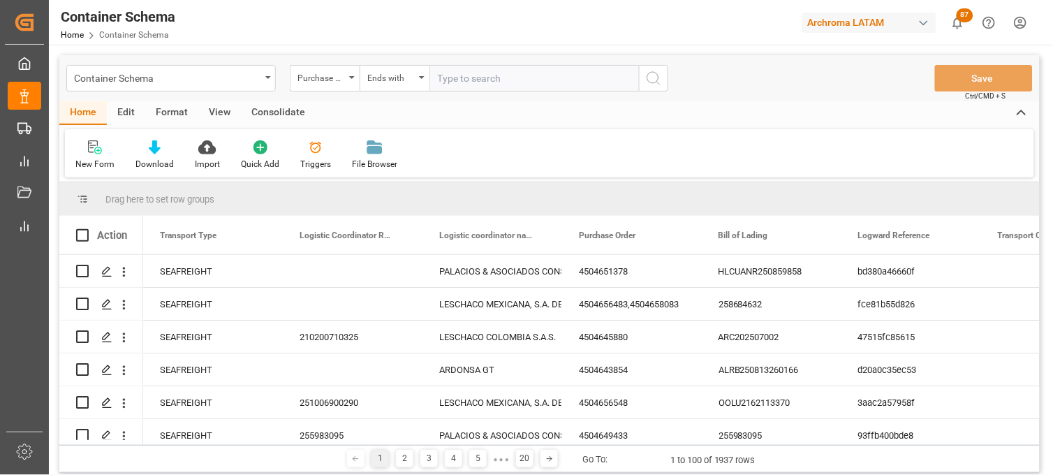
click at [485, 75] on input "text" at bounding box center [535, 78] width 210 height 27
paste input "4504656483,4504658083"
type input "4504656483,4504658083"
click at [660, 75] on icon "search button" at bounding box center [653, 78] width 17 height 17
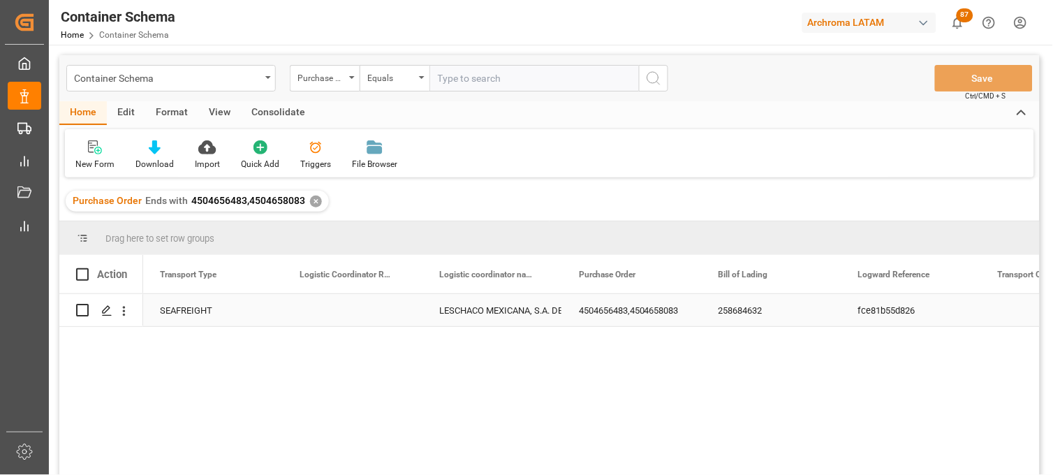
click at [342, 305] on div "Press SPACE to select this row." at bounding box center [353, 310] width 140 height 32
click at [342, 309] on input "Press SPACE to select this row." at bounding box center [352, 318] width 117 height 27
paste input "251006900295"
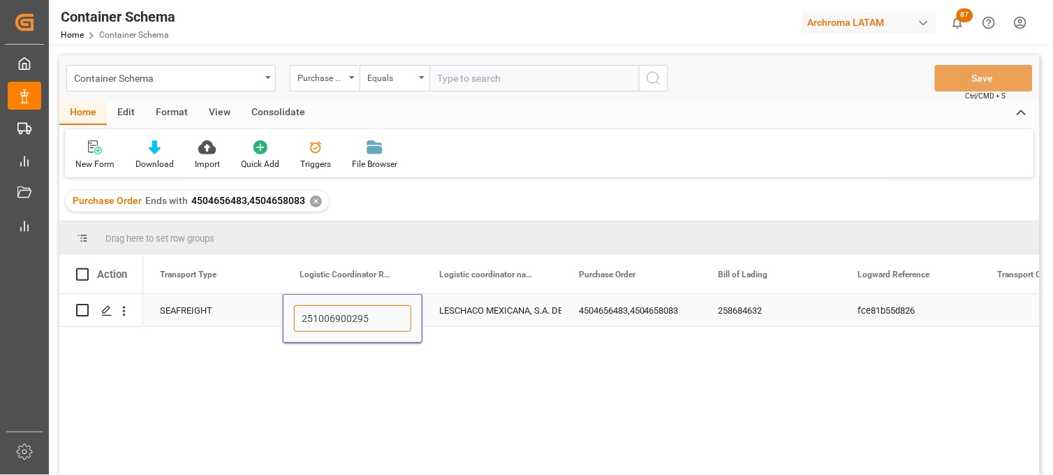
type input "251006900295"
click at [475, 307] on div "LESCHACO MEXICANA, S.A. DE C.V." at bounding box center [492, 311] width 106 height 32
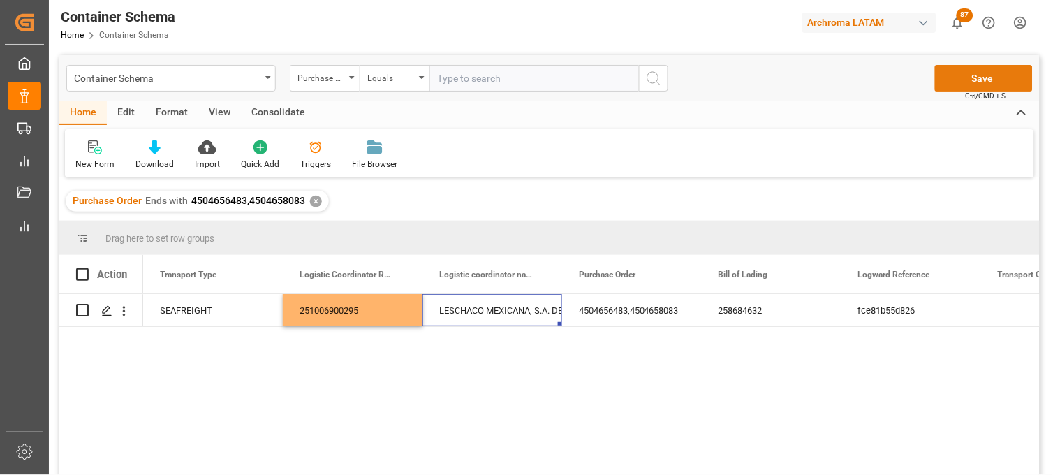
click at [979, 78] on button "Save" at bounding box center [984, 78] width 98 height 27
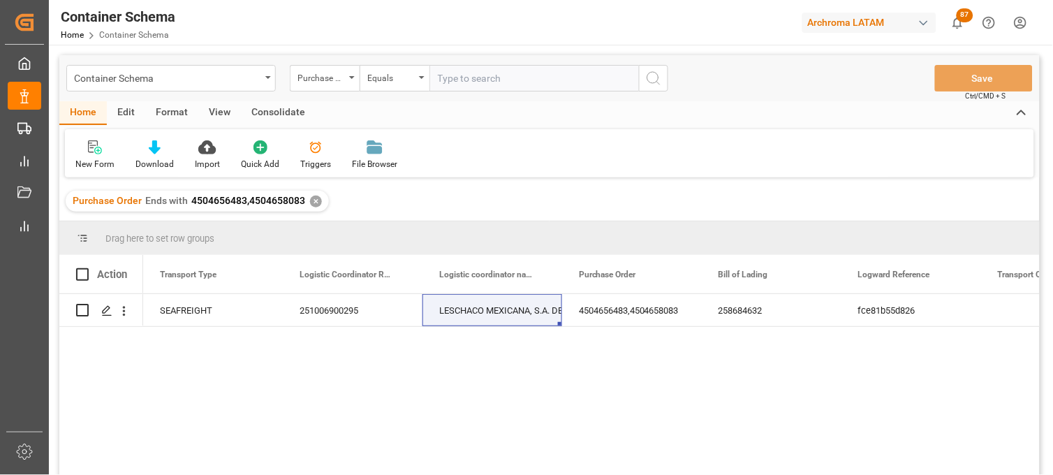
click at [310, 200] on div "✕" at bounding box center [316, 202] width 12 height 12
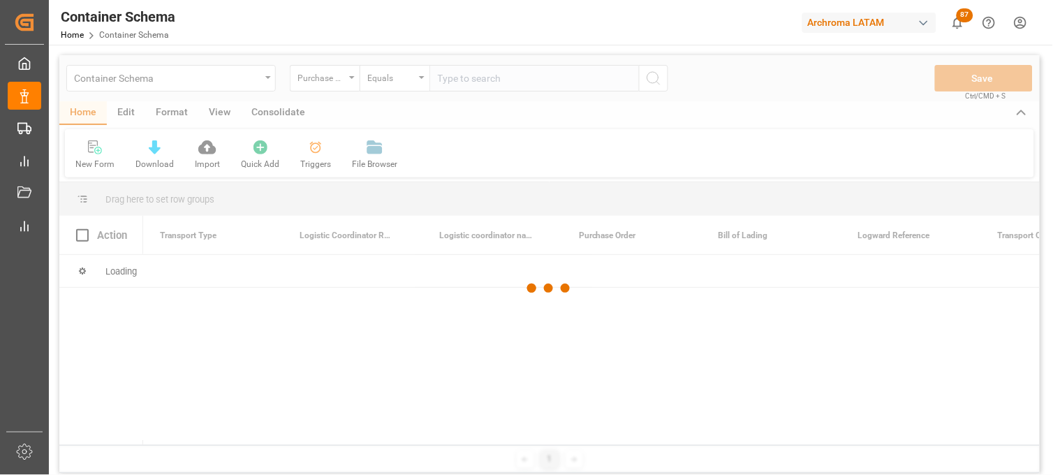
click at [326, 75] on div at bounding box center [549, 288] width 981 height 467
click at [347, 79] on div at bounding box center [549, 288] width 981 height 467
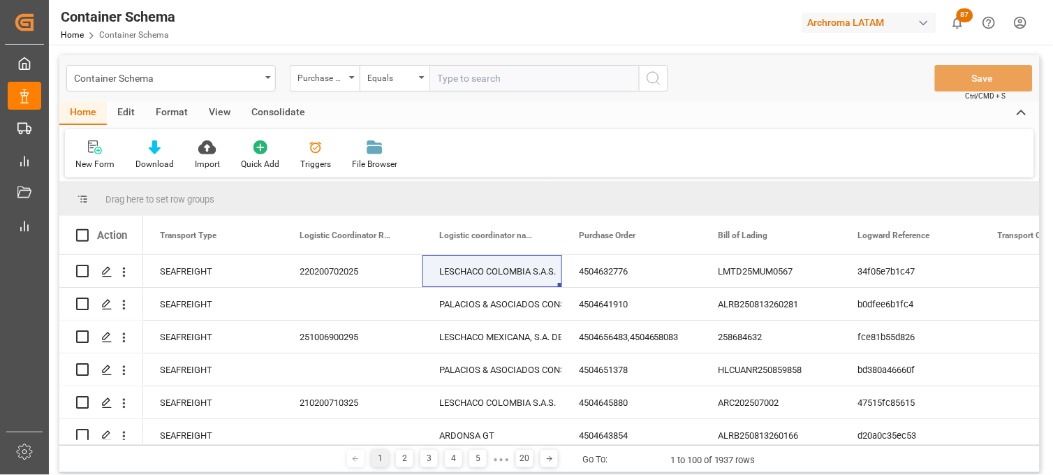
click at [348, 79] on div "Purchase Order" at bounding box center [325, 78] width 70 height 27
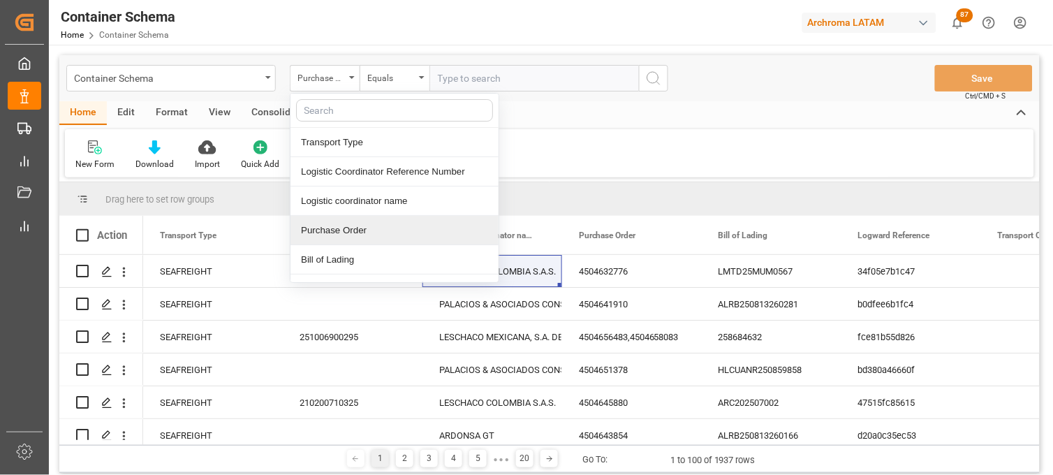
click at [351, 228] on div "Purchase Order" at bounding box center [395, 230] width 208 height 29
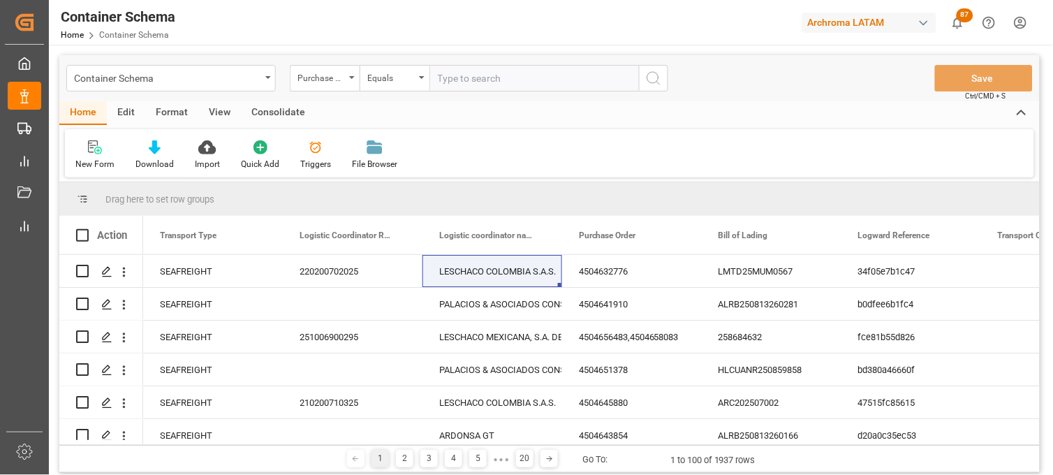
click at [455, 79] on input "text" at bounding box center [535, 78] width 210 height 27
paste input "4504644499"
type input "4504644499"
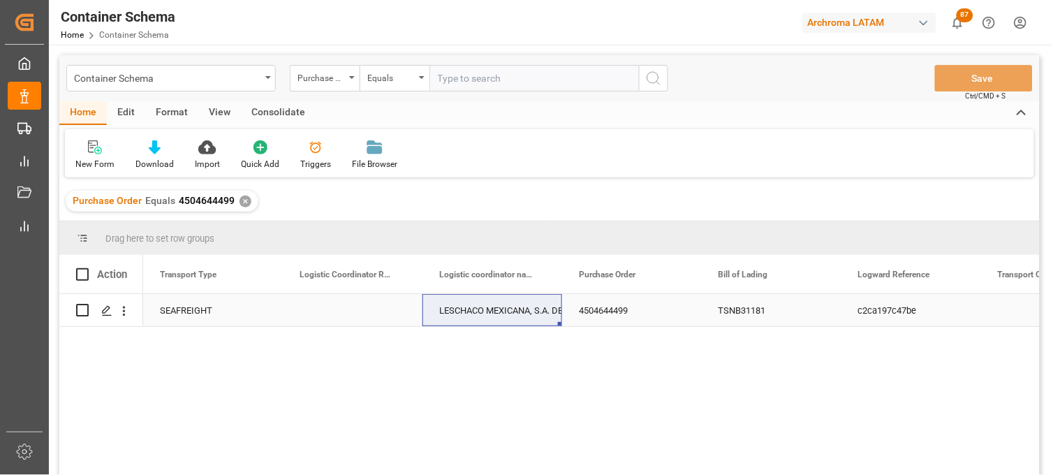
click at [346, 306] on div "Press SPACE to select this row." at bounding box center [353, 310] width 140 height 32
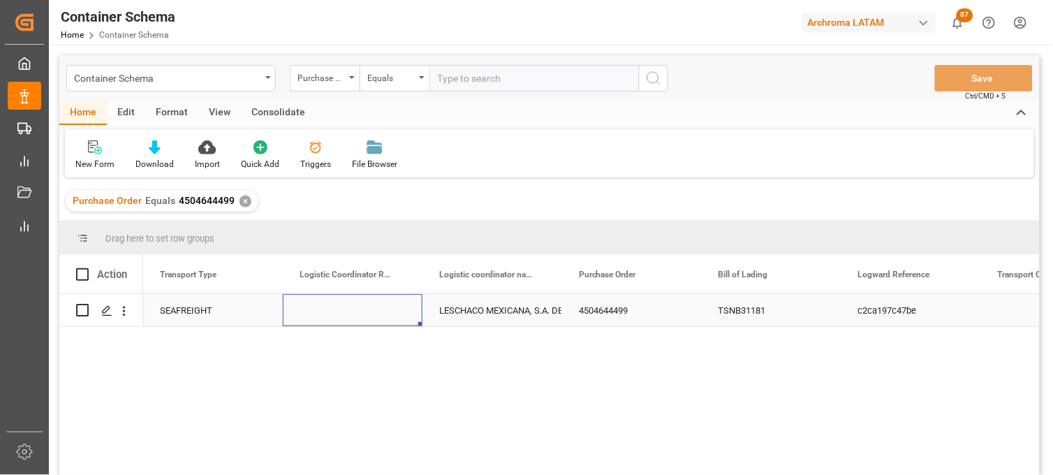
click at [346, 306] on div "Press SPACE to select this row." at bounding box center [353, 310] width 140 height 32
click at [346, 306] on input "Press SPACE to select this row." at bounding box center [352, 318] width 117 height 27
type input "251006900294"
click at [476, 306] on div "LESCHACO MEXICANA, S.A. DE C.V." at bounding box center [492, 311] width 106 height 32
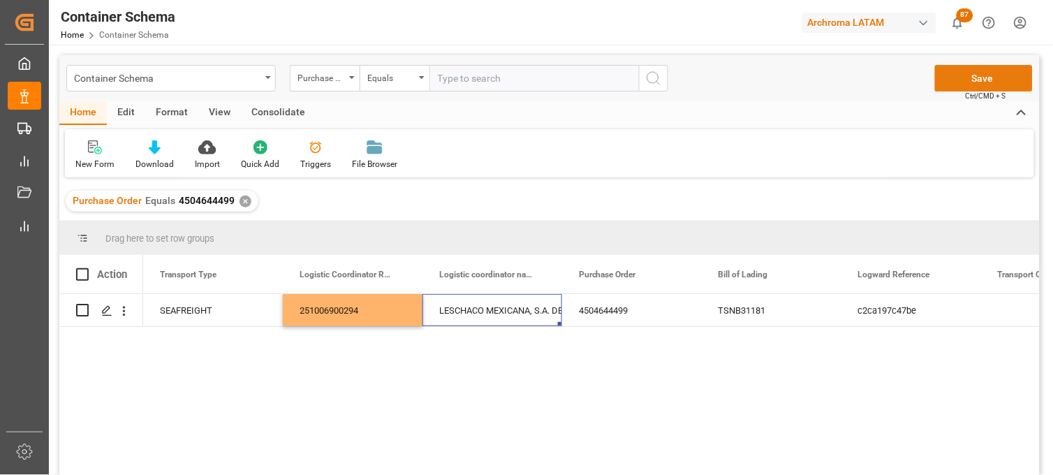
click at [960, 82] on button "Save" at bounding box center [984, 78] width 98 height 27
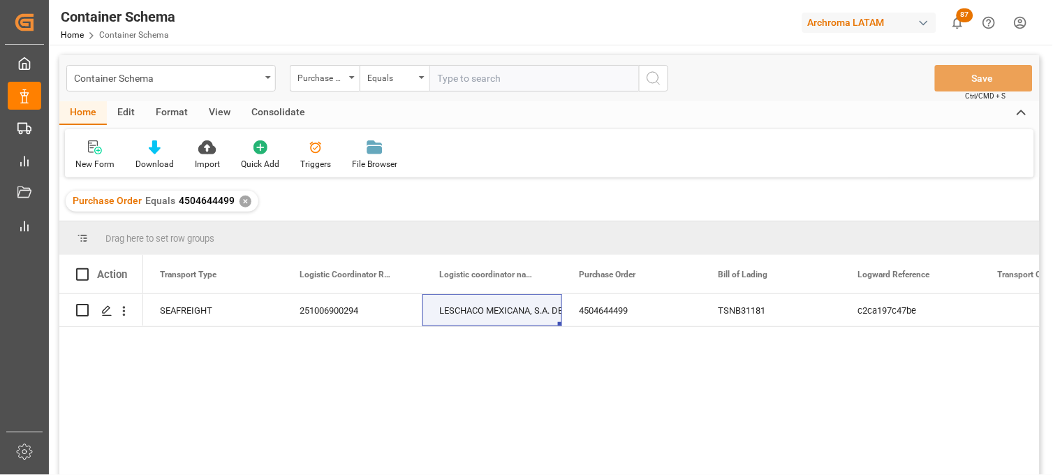
click at [242, 203] on div "✕" at bounding box center [246, 202] width 12 height 12
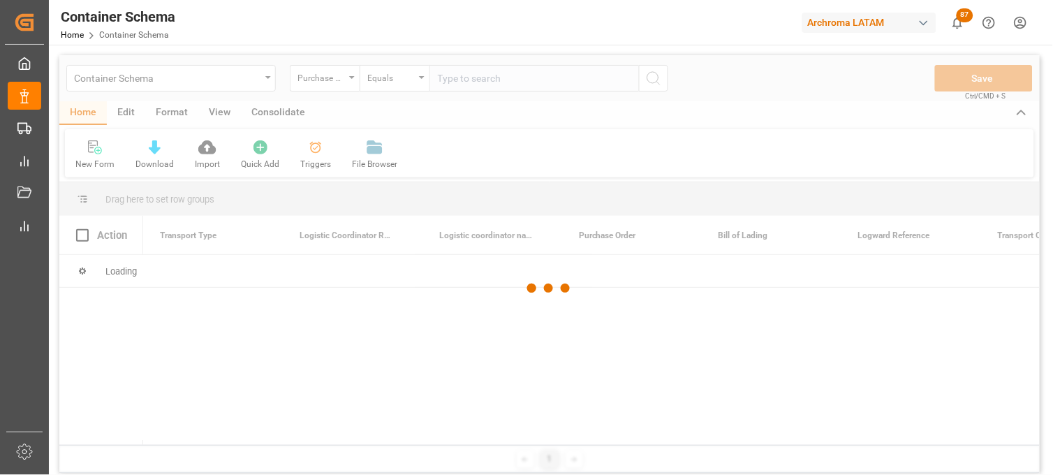
click at [454, 80] on div at bounding box center [549, 288] width 981 height 467
click at [449, 80] on div at bounding box center [549, 288] width 981 height 467
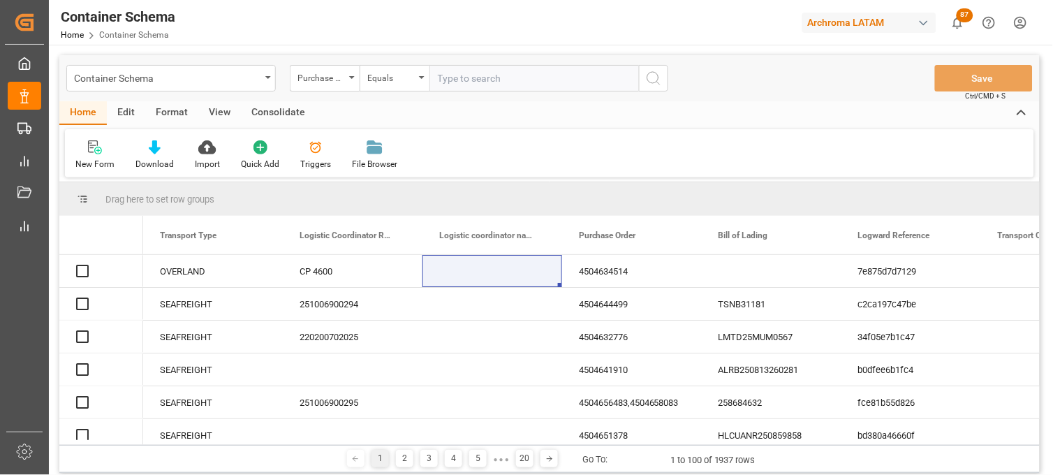
click at [448, 80] on input "text" at bounding box center [535, 78] width 210 height 27
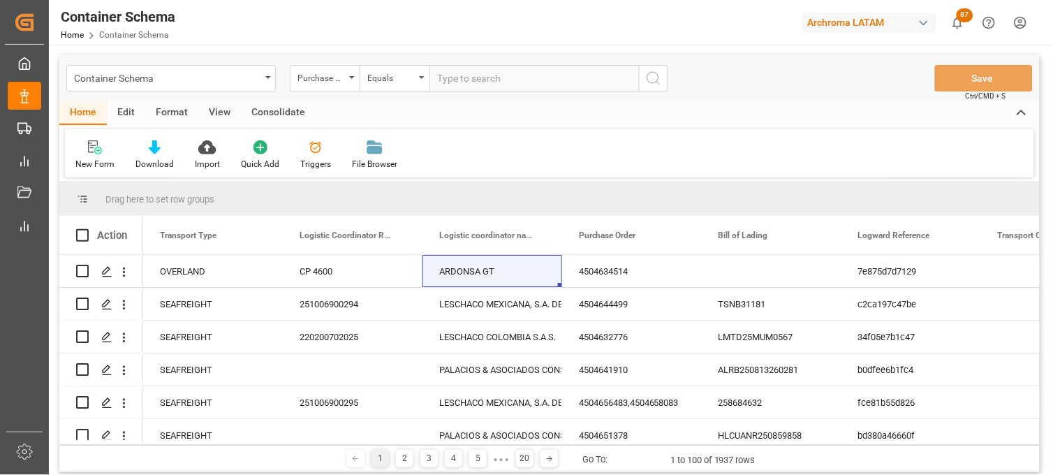
click at [448, 80] on input "text" at bounding box center [535, 78] width 210 height 27
paste input "4504647436"
type input "4504647436"
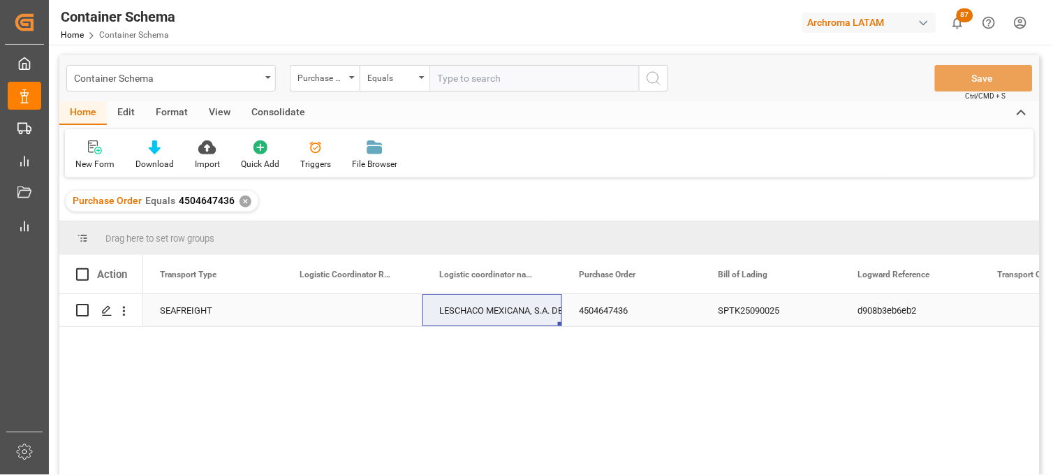
click at [325, 313] on div "Press SPACE to select this row." at bounding box center [353, 310] width 140 height 32
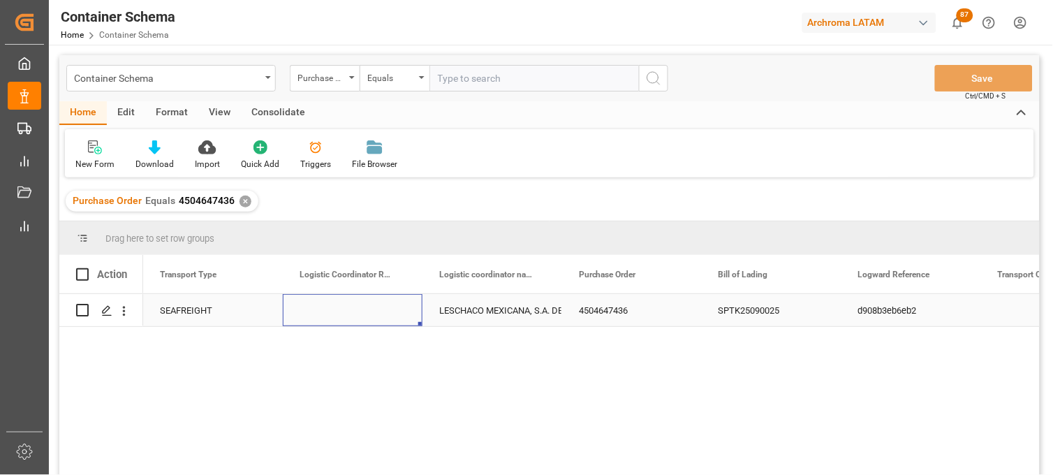
click at [325, 312] on div "Press SPACE to select this row." at bounding box center [353, 310] width 140 height 32
click at [325, 312] on input "Press SPACE to select this row." at bounding box center [352, 318] width 117 height 27
type input "251006900290"
click at [499, 306] on div "LESCHACO MEXICANA, S.A. DE C.V." at bounding box center [492, 311] width 106 height 32
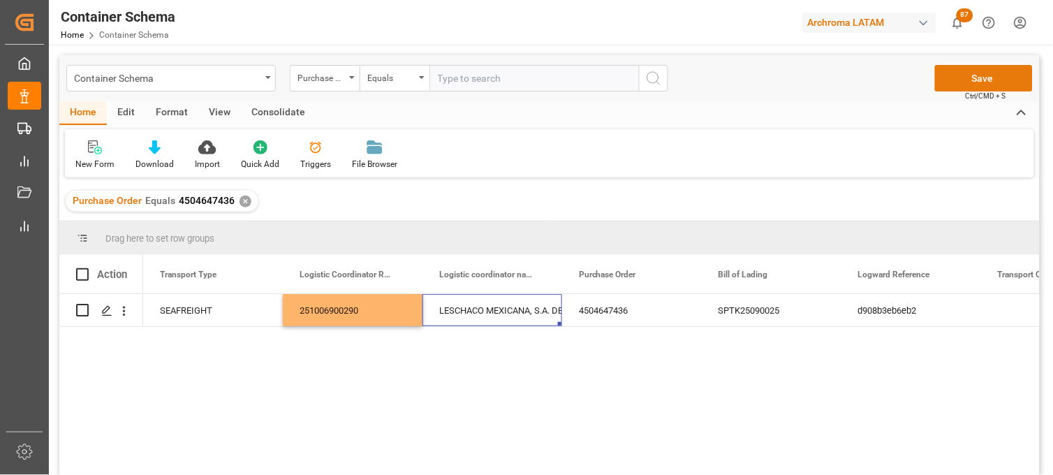
click at [953, 80] on button "Save" at bounding box center [984, 78] width 98 height 27
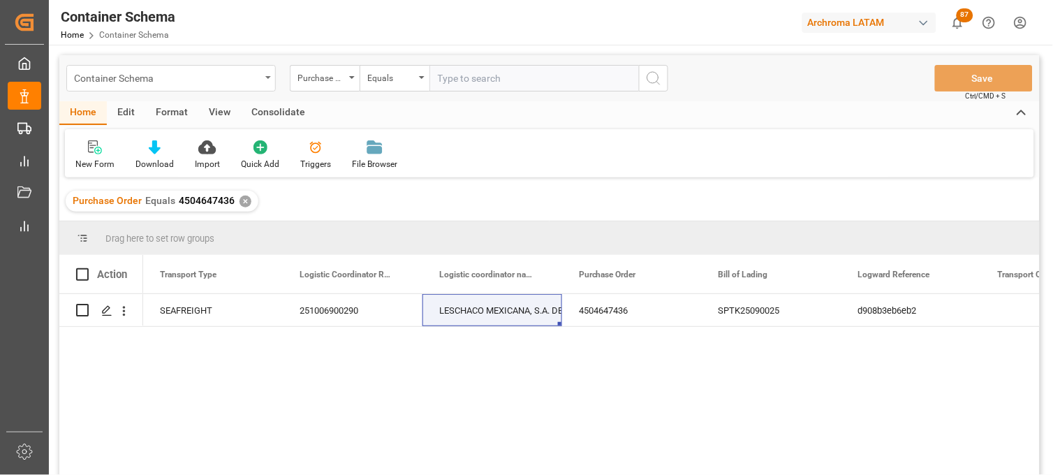
click at [222, 78] on div "Container Schema" at bounding box center [167, 76] width 186 height 17
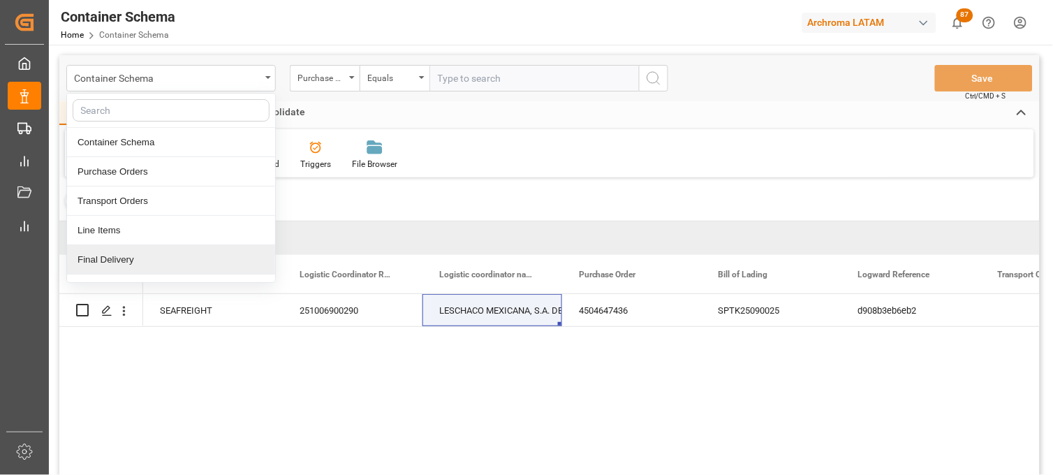
click at [152, 259] on div "Final Delivery" at bounding box center [171, 259] width 208 height 29
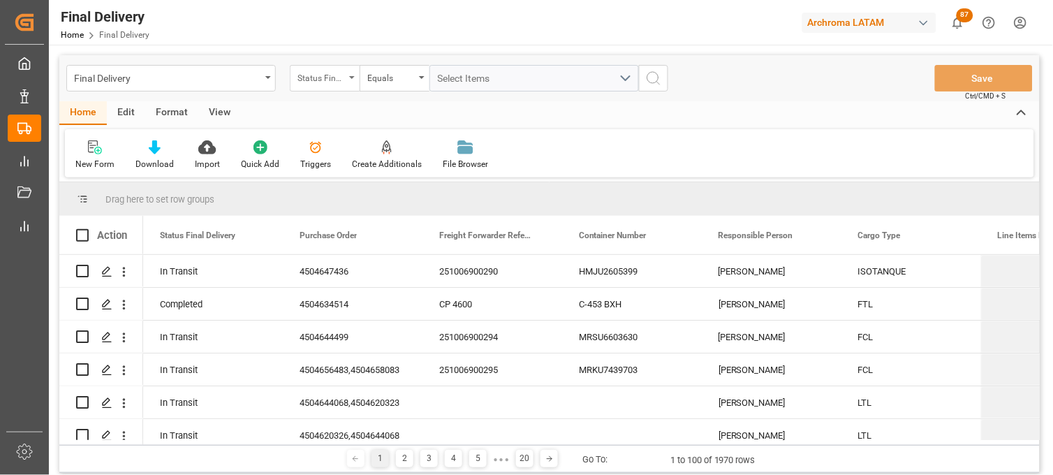
click at [355, 80] on div "Status Final Delivery" at bounding box center [325, 78] width 70 height 27
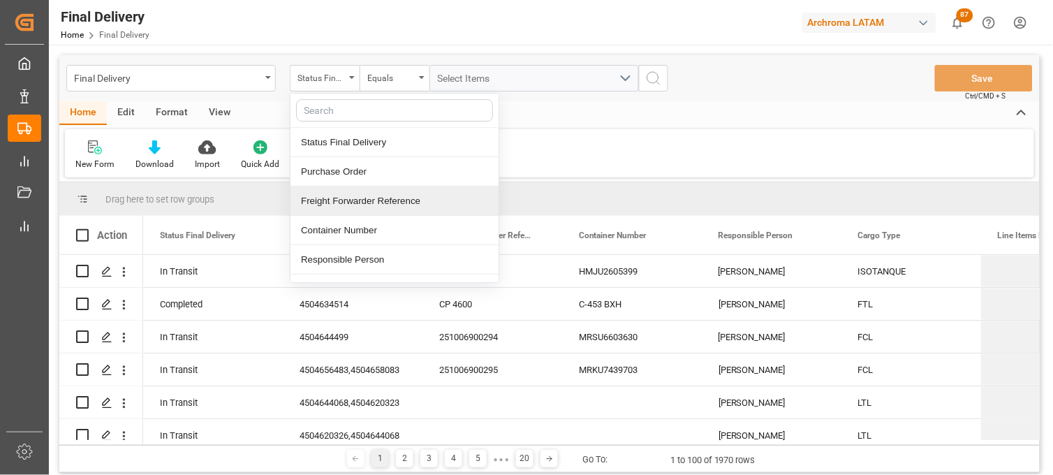
click at [364, 196] on div "Freight Forwarder Reference" at bounding box center [395, 200] width 208 height 29
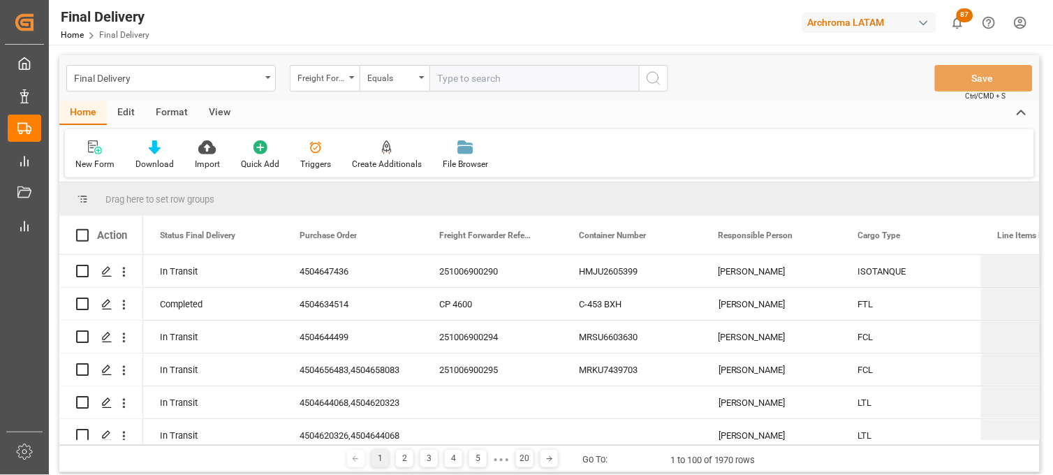
click at [451, 71] on input "text" at bounding box center [535, 78] width 210 height 27
type input "250915080104"
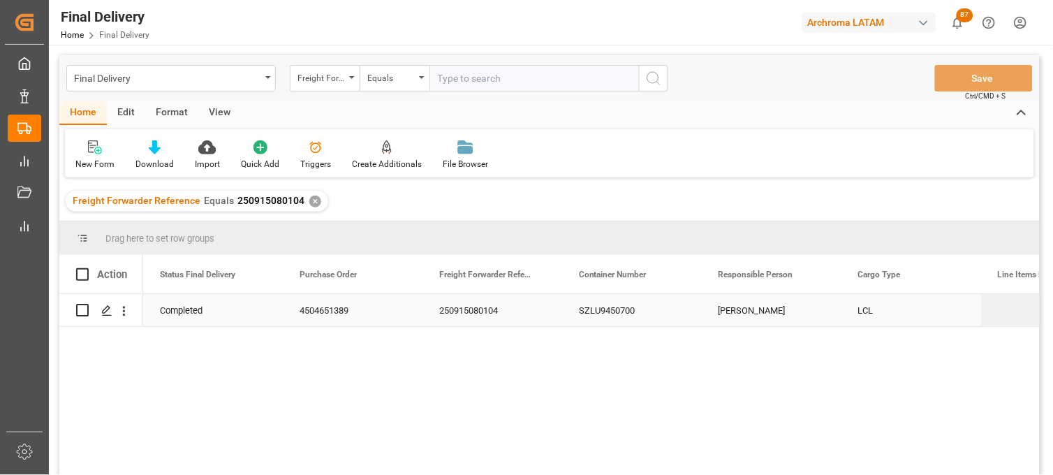
click at [594, 315] on div "SZLU9450700" at bounding box center [632, 310] width 140 height 32
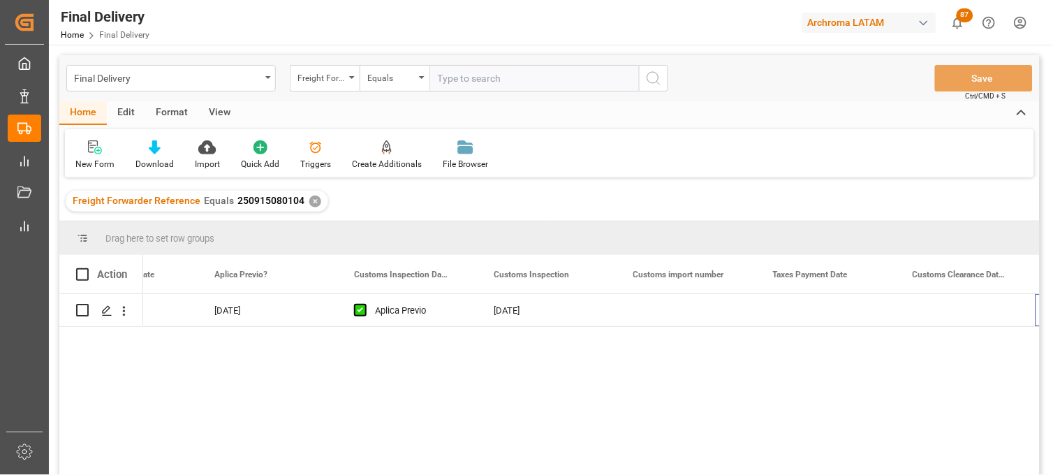
scroll to position [0, 1203]
click at [685, 312] on div "Press SPACE to select this row." at bounding box center [687, 310] width 140 height 32
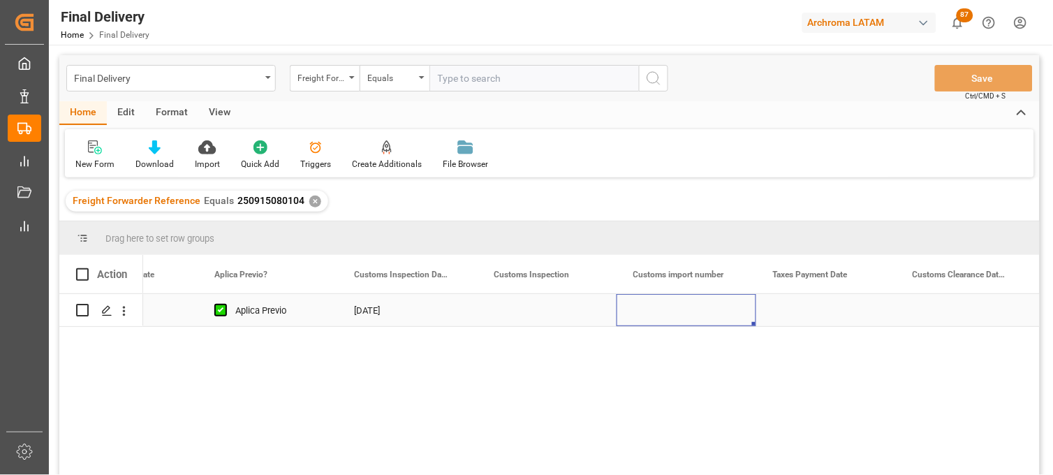
click at [685, 312] on div "Press SPACE to select this row." at bounding box center [687, 310] width 140 height 32
click at [685, 312] on input "Press SPACE to select this row." at bounding box center [686, 318] width 117 height 27
type input "25 16 3108 5003636"
click at [796, 305] on div "Press SPACE to select this row." at bounding box center [826, 310] width 140 height 32
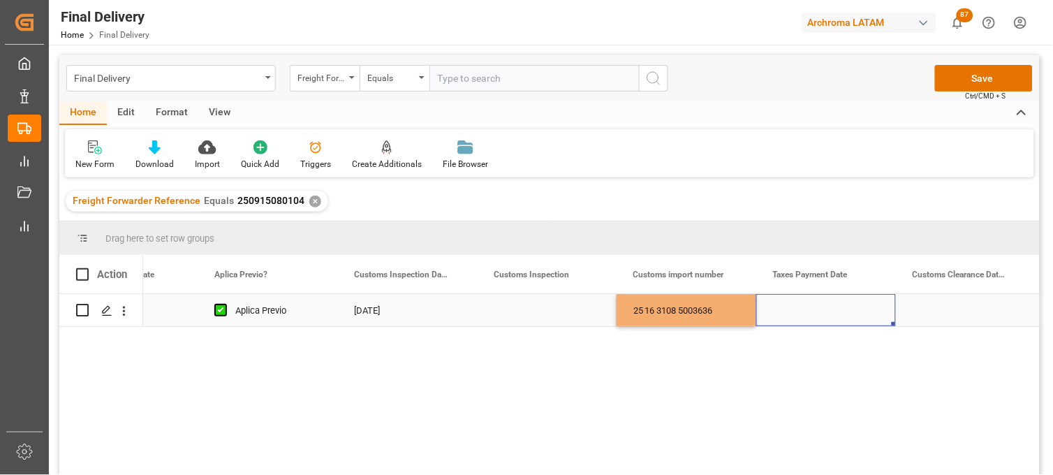
click at [796, 305] on div "Press SPACE to select this row." at bounding box center [826, 310] width 140 height 32
click at [796, 305] on div "Press SPACE to select this row." at bounding box center [826, 321] width 117 height 32
click at [795, 311] on input "Press SPACE to select this row." at bounding box center [826, 320] width 117 height 27
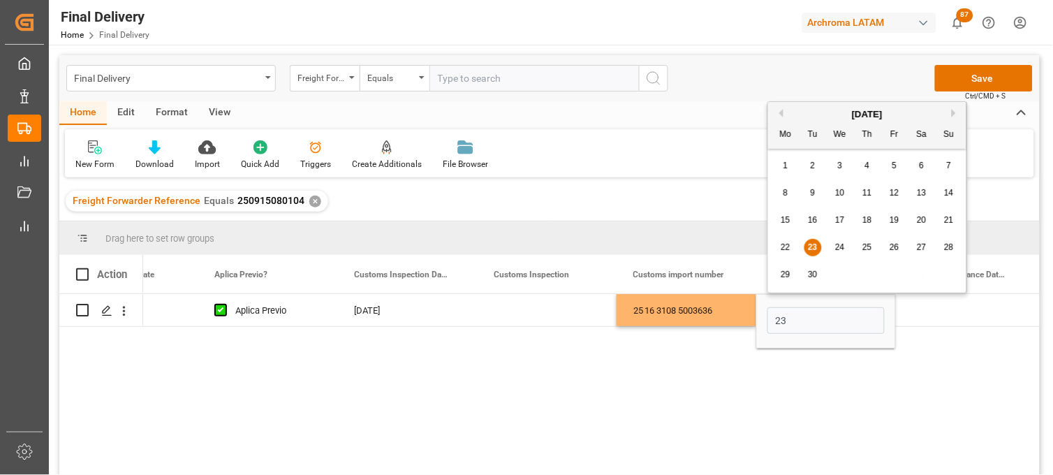
click at [814, 249] on span "23" at bounding box center [812, 247] width 9 height 10
type input "[DATE]"
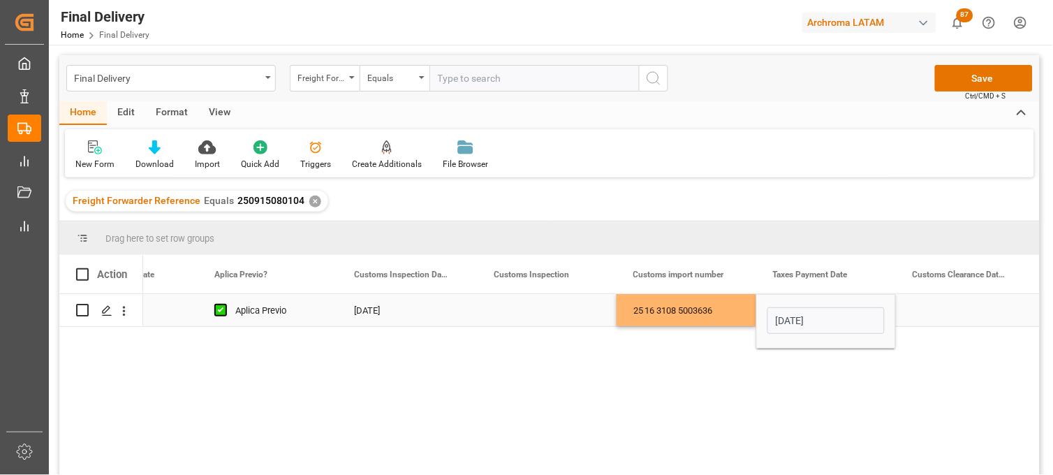
click at [937, 315] on div "Press SPACE to select this row." at bounding box center [966, 310] width 140 height 32
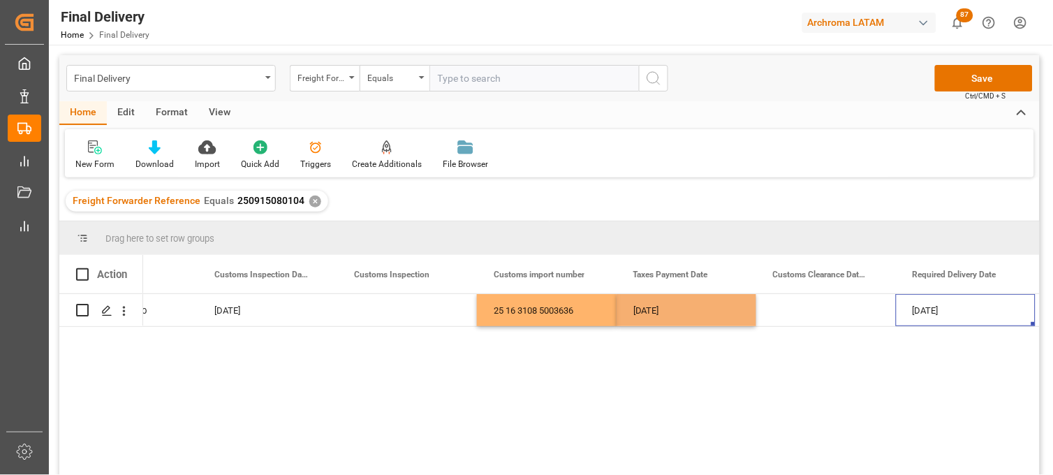
scroll to position [0, 1482]
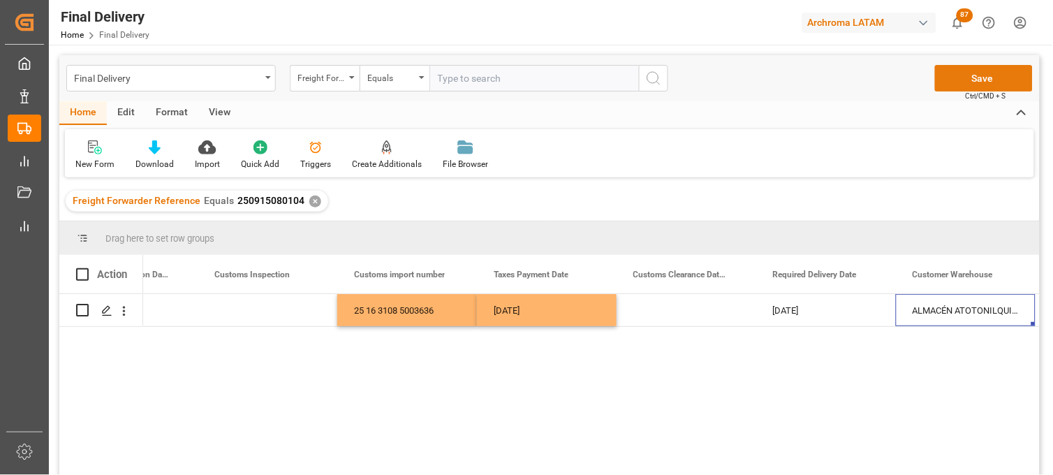
click at [953, 82] on button "Save" at bounding box center [984, 78] width 98 height 27
